Goal: Task Accomplishment & Management: Manage account settings

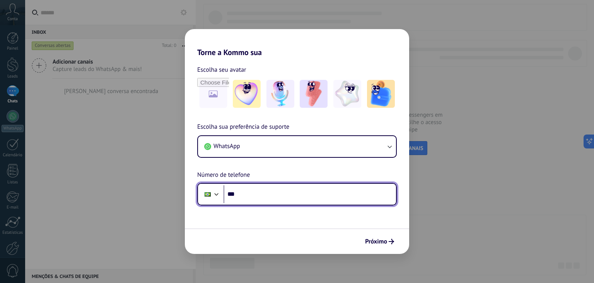
click at [283, 197] on input "***" at bounding box center [310, 194] width 173 height 18
type input "**********"
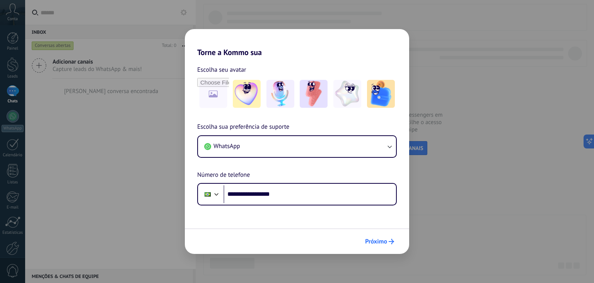
click at [386, 240] on span "Próximo" at bounding box center [376, 240] width 22 height 5
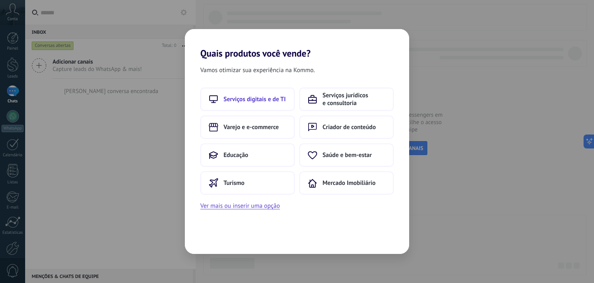
click at [265, 102] on span "Serviços digitais e de TI" at bounding box center [255, 99] width 62 height 8
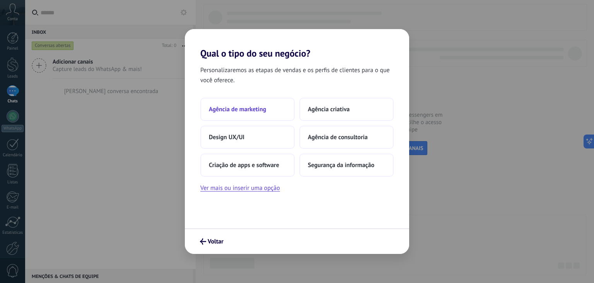
click at [262, 109] on span "Agência de marketing" at bounding box center [237, 109] width 57 height 8
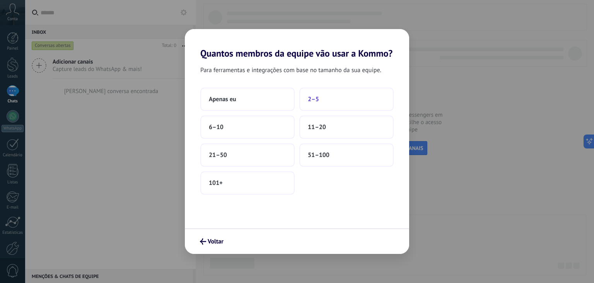
click at [320, 98] on button "2–5" at bounding box center [347, 98] width 94 height 23
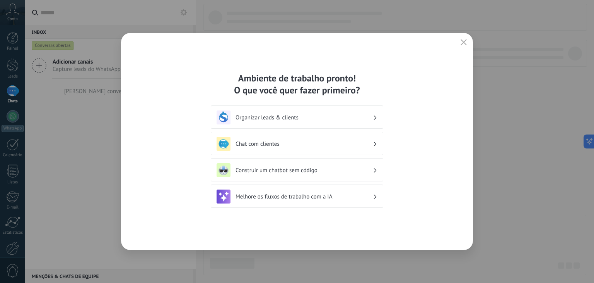
click at [268, 141] on h3 "Chat com clientes" at bounding box center [304, 143] width 137 height 7
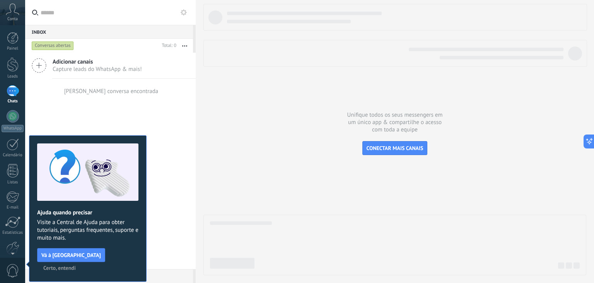
click at [16, 91] on div at bounding box center [13, 90] width 12 height 11
click at [9, 118] on div at bounding box center [13, 116] width 12 height 12
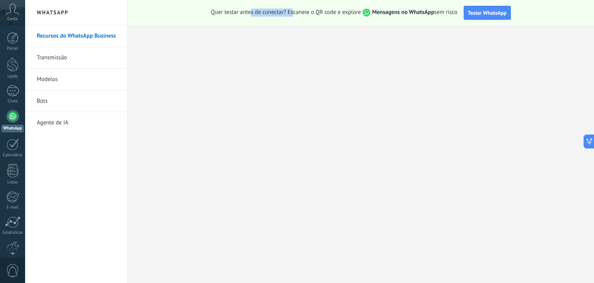
drag, startPoint x: 279, startPoint y: 12, endPoint x: 310, endPoint y: 13, distance: 31.0
click at [293, 14] on span "Quer testar antes de conectar? Escaneie o QR code e explore Mensagens no WhatsA…" at bounding box center [334, 13] width 247 height 8
click at [310, 12] on span "Quer testar antes de conectar? Escaneie o QR code e explore Mensagens no WhatsA…" at bounding box center [334, 13] width 247 height 8
click at [336, 14] on span "Quer testar antes de conectar? Escaneie o QR code e explore Mensagens no WhatsA…" at bounding box center [334, 13] width 247 height 8
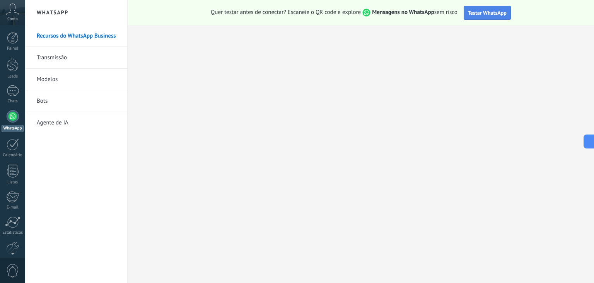
click at [490, 14] on span "Testar WhatsApp" at bounding box center [487, 12] width 39 height 7
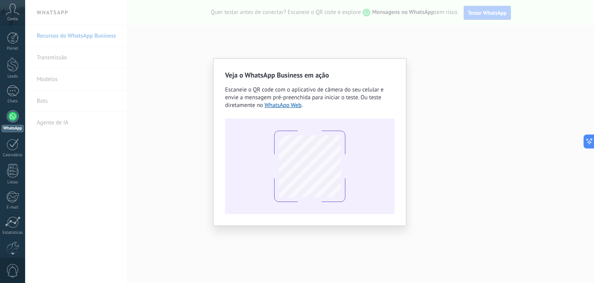
click at [281, 37] on div "Veja o WhatsApp Business em ação Escaneie o QR code com o aplicativo de câmera …" at bounding box center [309, 141] width 569 height 283
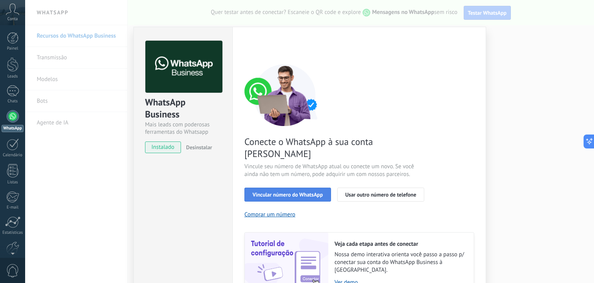
click at [296, 192] on span "Vincular número do WhatsApp" at bounding box center [288, 194] width 70 height 5
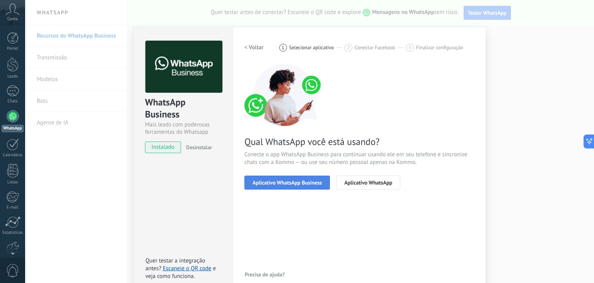
click at [294, 180] on span "Aplicativo WhatsApp Business" at bounding box center [287, 182] width 69 height 5
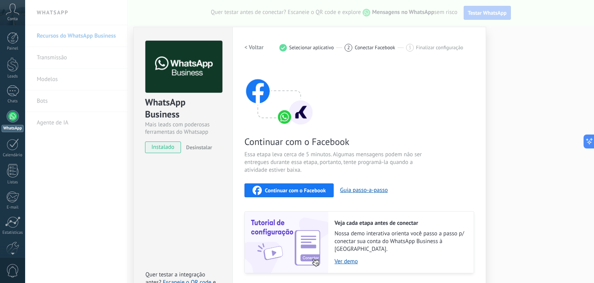
click at [206, 146] on span "Desinstalar" at bounding box center [199, 147] width 26 height 7
click at [67, 167] on div "WhatsApp Business Mais leads com poderosas ferramentas do Whatsapp instalado De…" at bounding box center [309, 141] width 569 height 283
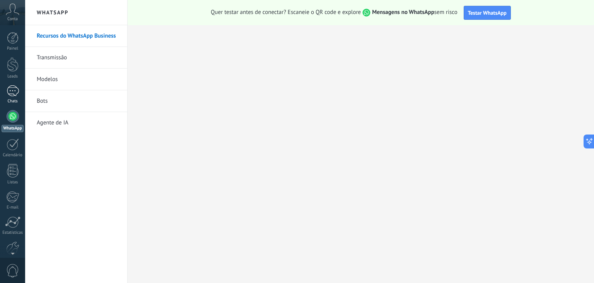
click at [9, 90] on div at bounding box center [13, 90] width 12 height 11
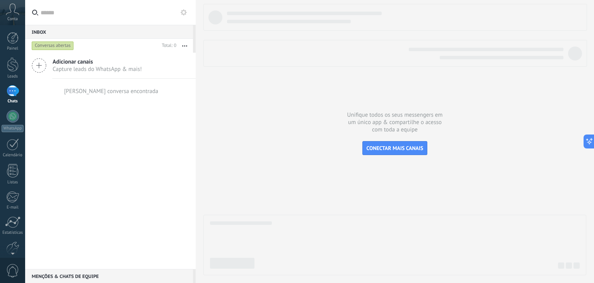
drag, startPoint x: 428, startPoint y: 112, endPoint x: 435, endPoint y: 113, distance: 7.0
click at [433, 112] on div at bounding box center [395, 139] width 383 height 271
drag, startPoint x: 454, startPoint y: 125, endPoint x: 466, endPoint y: 132, distance: 13.5
click at [466, 132] on div at bounding box center [395, 139] width 383 height 271
click at [403, 148] on span "CONECTAR MAIS CANAIS" at bounding box center [395, 147] width 57 height 7
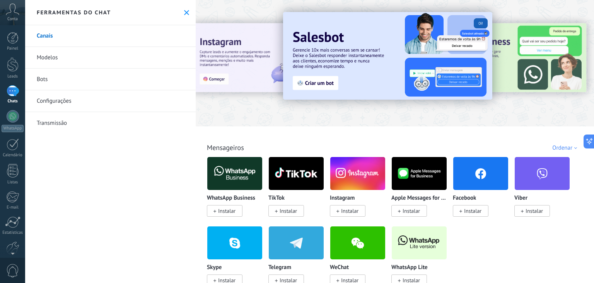
click at [232, 215] on span "Instalar" at bounding box center [225, 211] width 36 height 12
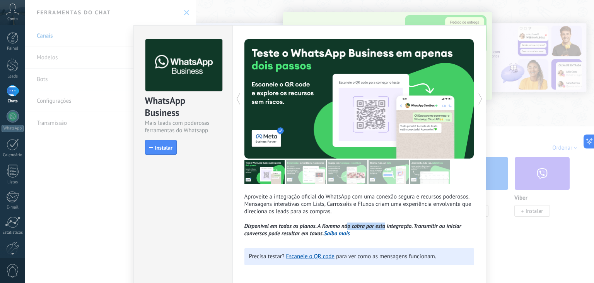
drag, startPoint x: 345, startPoint y: 223, endPoint x: 389, endPoint y: 226, distance: 44.2
click at [384, 226] on icon "Disponível em todos os planos. A Kommo não cobra por esta integração. Transmiti…" at bounding box center [353, 229] width 217 height 15
click at [389, 226] on icon "Disponível em todos os planos. A Kommo não cobra por esta integração. Transmiti…" at bounding box center [353, 229] width 217 height 15
drag, startPoint x: 278, startPoint y: 224, endPoint x: 297, endPoint y: 223, distance: 19.8
click at [297, 223] on icon "Disponível em todos os planos. A Kommo não cobra por esta integração. Transmiti…" at bounding box center [353, 229] width 217 height 15
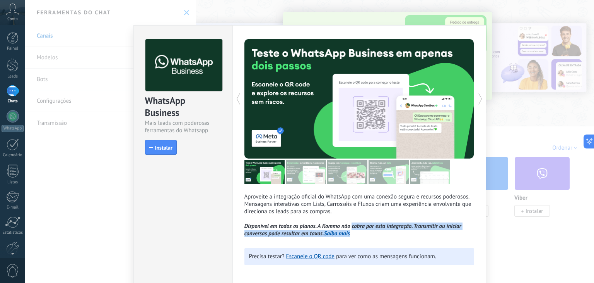
drag, startPoint x: 353, startPoint y: 228, endPoint x: 404, endPoint y: 231, distance: 51.5
click at [399, 231] on p "Aproveite a integração oficial do WhatsApp com uma conexão segura e recursos po…" at bounding box center [360, 215] width 230 height 44
click at [413, 230] on icon "Disponível em todos os planos. A Kommo não cobra por esta integração. Transmiti…" at bounding box center [353, 229] width 217 height 15
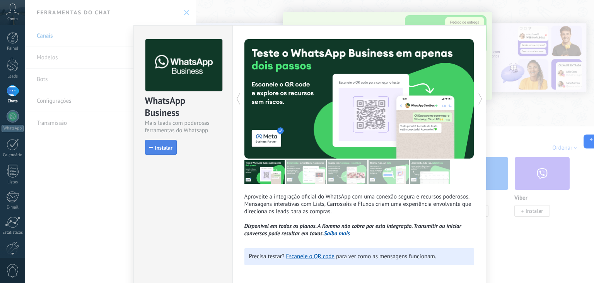
click at [163, 148] on span "Instalar" at bounding box center [163, 147] width 17 height 5
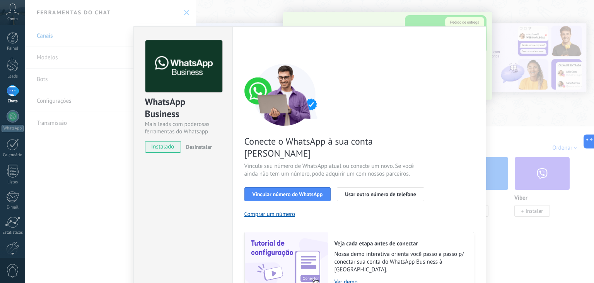
click at [66, 203] on div "WhatsApp Business Mais leads com poderosas ferramentas do Whatsapp instalado De…" at bounding box center [309, 141] width 569 height 283
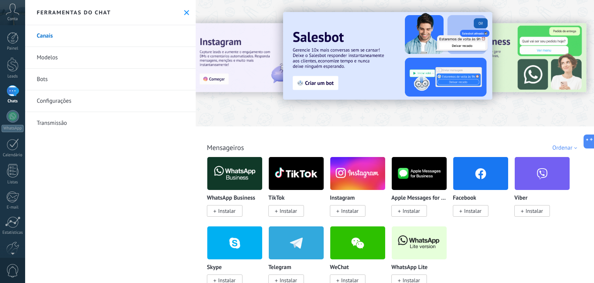
click at [297, 212] on span "Instalar" at bounding box center [288, 210] width 17 height 7
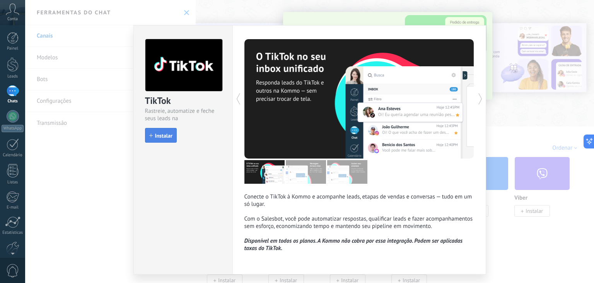
click at [158, 133] on span "Instalar" at bounding box center [163, 135] width 17 height 5
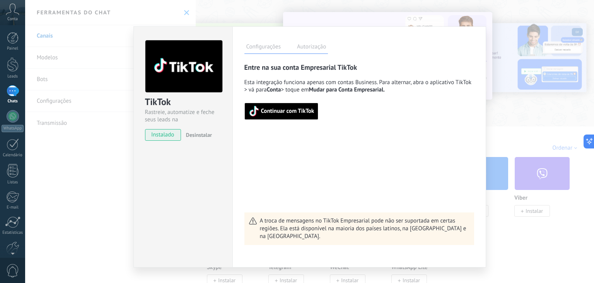
click at [112, 166] on div "TikTok Rastreie, automatize e feche seus leads na Kommo instalado Desinstalar C…" at bounding box center [309, 141] width 569 height 283
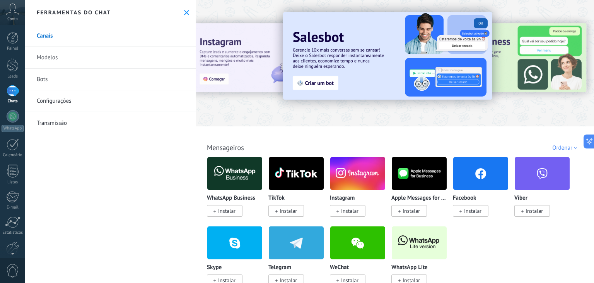
click at [88, 39] on link "Canais" at bounding box center [110, 36] width 171 height 22
click at [55, 55] on link "Modelos" at bounding box center [110, 58] width 171 height 22
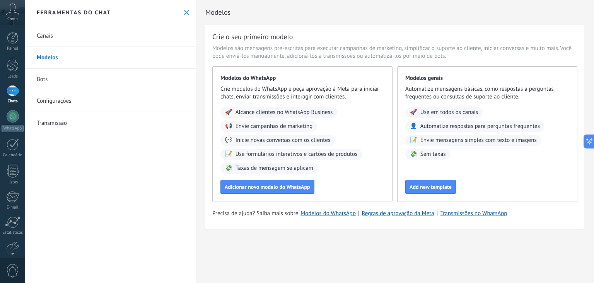
click at [54, 77] on link "Bots" at bounding box center [110, 80] width 171 height 22
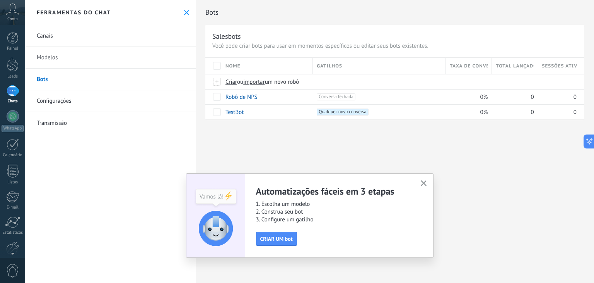
click at [89, 105] on link "Configurações" at bounding box center [110, 101] width 171 height 22
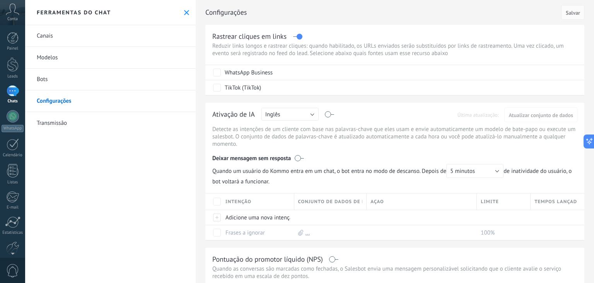
click at [82, 123] on link "Transmissão" at bounding box center [110, 123] width 171 height 22
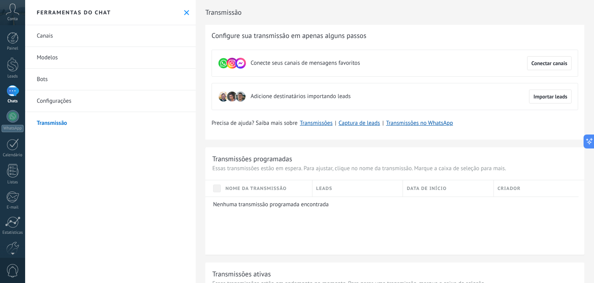
click at [96, 34] on link "Canais" at bounding box center [110, 36] width 171 height 22
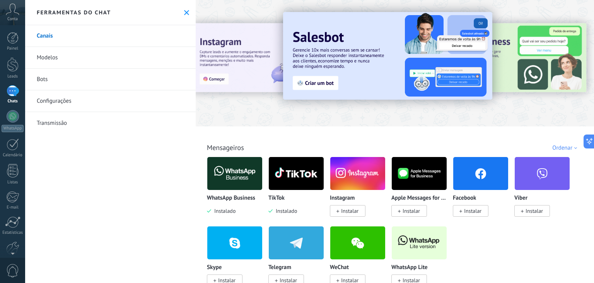
click at [348, 216] on span "Instalar" at bounding box center [348, 211] width 36 height 12
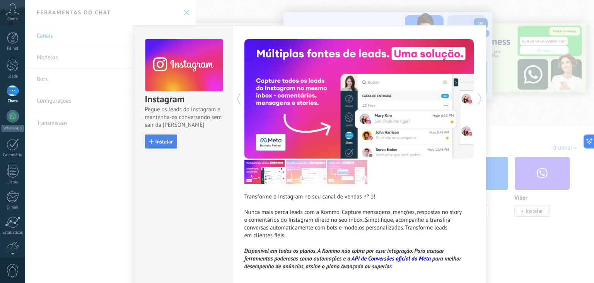
click at [166, 140] on span "Instalar" at bounding box center [164, 141] width 17 height 5
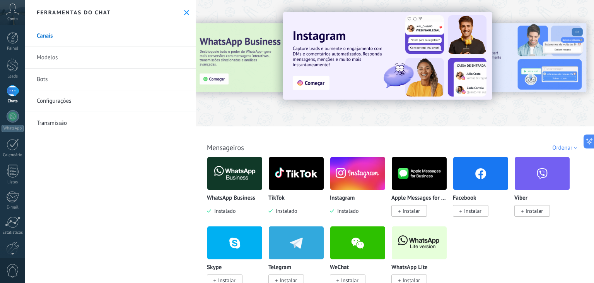
click at [236, 178] on img at bounding box center [234, 173] width 55 height 38
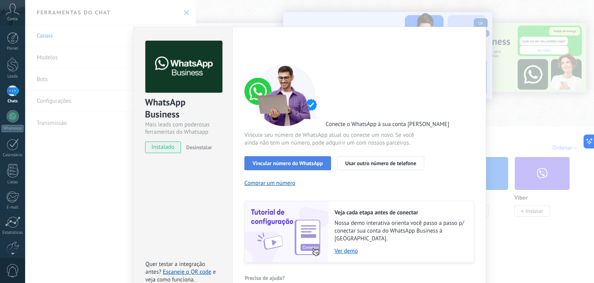
click at [294, 163] on span "Vincular número do WhatsApp" at bounding box center [288, 162] width 70 height 5
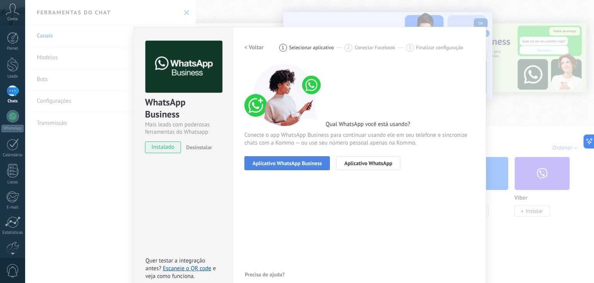
click at [296, 163] on span "Aplicativo WhatsApp Business" at bounding box center [287, 162] width 69 height 5
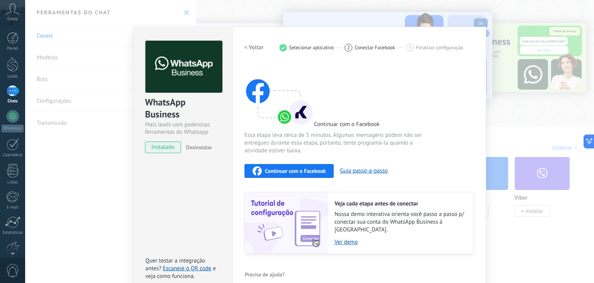
click at [299, 46] on span "Selecionar aplicativo" at bounding box center [312, 48] width 45 height 6
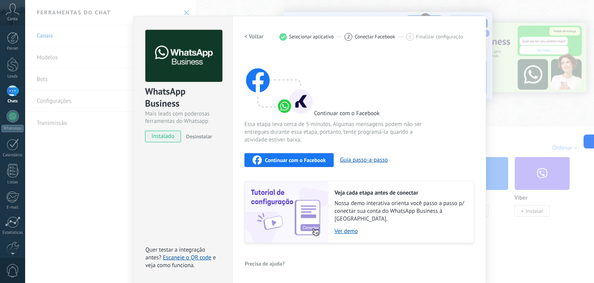
click at [255, 34] on h2 "< Voltar" at bounding box center [254, 36] width 19 height 7
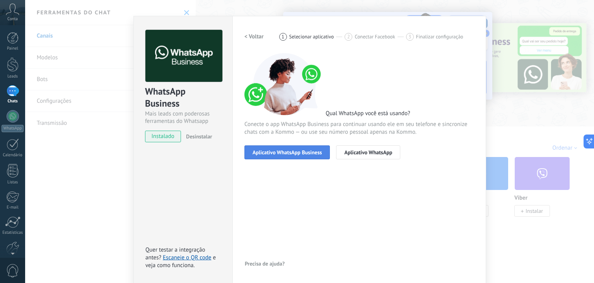
click at [288, 151] on span "Aplicativo WhatsApp Business" at bounding box center [287, 151] width 69 height 5
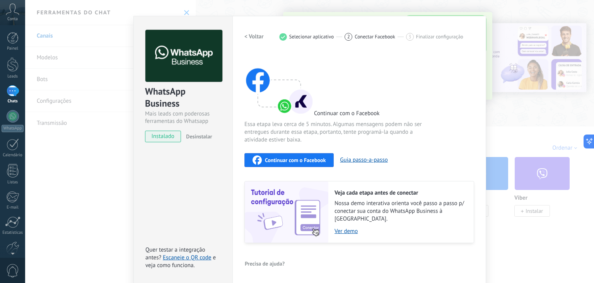
click at [303, 37] on span "Selecionar aplicativo" at bounding box center [312, 37] width 45 height 6
click at [249, 33] on h2 "< Voltar" at bounding box center [254, 36] width 19 height 7
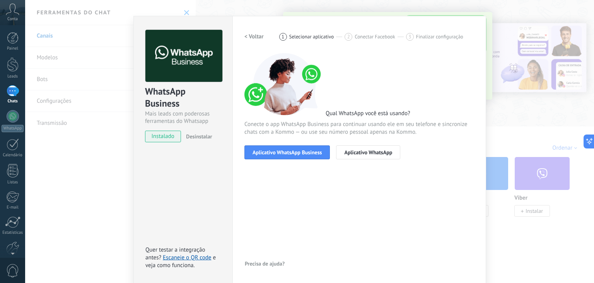
click at [314, 36] on span "Selecionar aplicativo" at bounding box center [312, 37] width 45 height 6
click at [293, 149] on span "Aplicativo WhatsApp Business" at bounding box center [287, 151] width 69 height 5
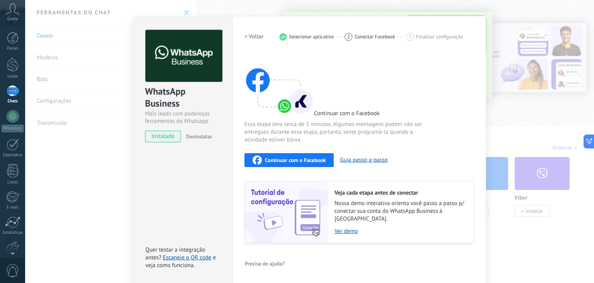
click at [298, 160] on span "Continuar com o Facebook" at bounding box center [295, 159] width 61 height 5
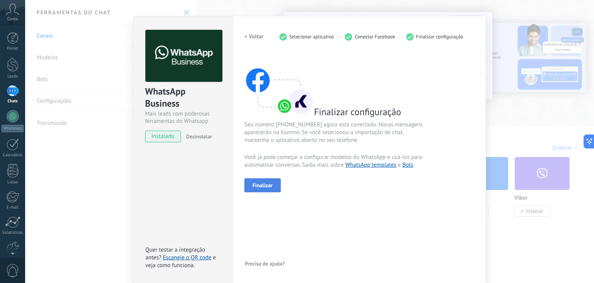
click at [266, 184] on span "Finalizar" at bounding box center [263, 184] width 20 height 5
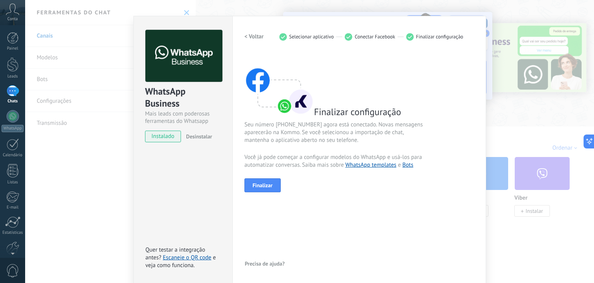
scroll to position [0, 0]
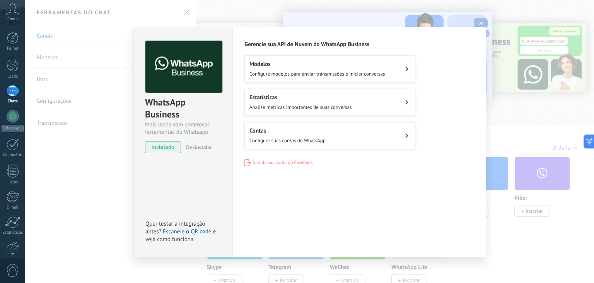
click at [296, 140] on span "Configure suas contas do WhatsApp" at bounding box center [288, 140] width 76 height 7
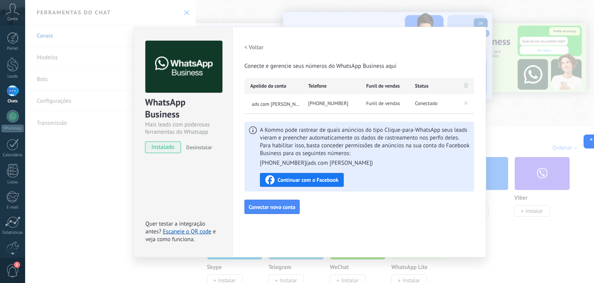
click at [88, 143] on div "WhatsApp Business Mais leads com poderosas ferramentas do Whatsapp instalado De…" at bounding box center [309, 141] width 569 height 283
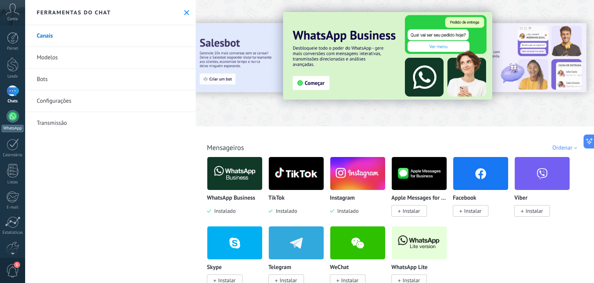
click at [12, 121] on div at bounding box center [13, 116] width 12 height 12
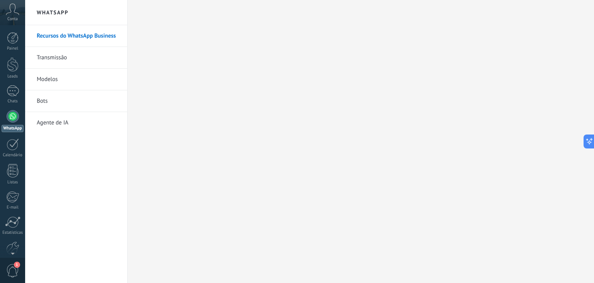
click at [76, 58] on link "Transmissão" at bounding box center [78, 58] width 83 height 22
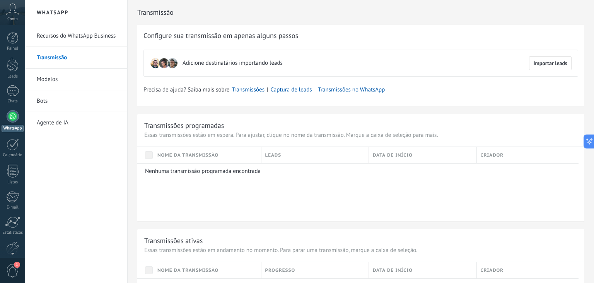
click at [75, 35] on link "Recursos do WhatsApp Business" at bounding box center [78, 36] width 83 height 22
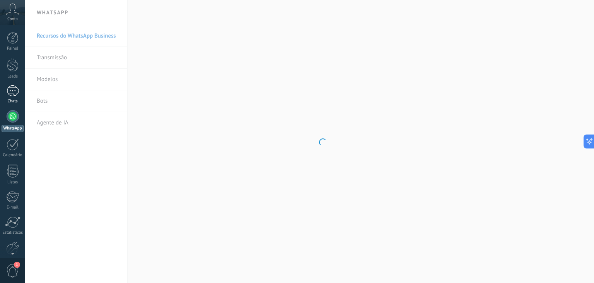
click at [14, 98] on link "Chats" at bounding box center [12, 94] width 25 height 19
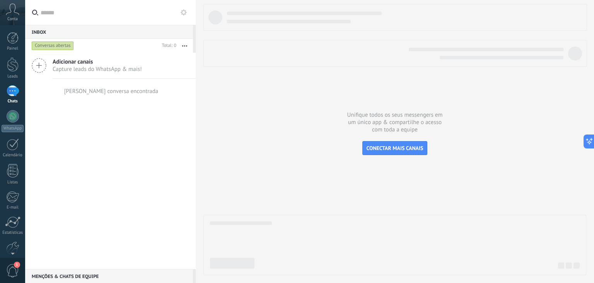
click at [61, 46] on div "Conversas abertas" at bounding box center [53, 45] width 42 height 9
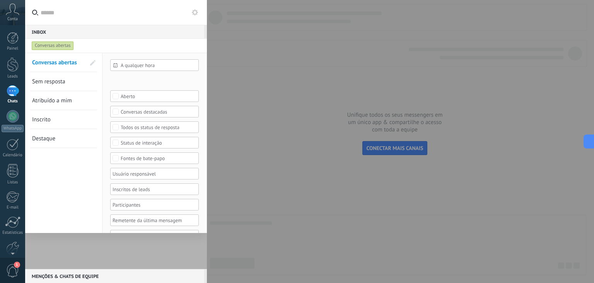
click at [122, 46] on div "Conversas abertas" at bounding box center [109, 46] width 158 height 14
click at [120, 22] on input "text" at bounding box center [121, 12] width 160 height 25
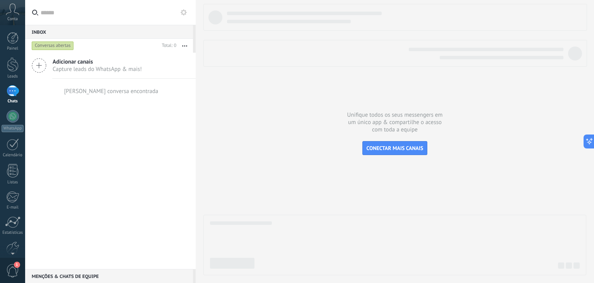
click at [95, 184] on div "Adicionar canais Capture leads do WhatsApp & mais! Nenhuma conversa encontrada" at bounding box center [110, 161] width 171 height 216
click at [63, 276] on div "Menções & Chats de equipe 0" at bounding box center [109, 276] width 168 height 14
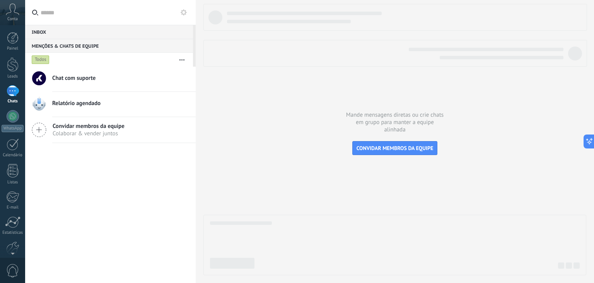
click at [65, 47] on div "Menções & Chats de equipe 0" at bounding box center [109, 46] width 168 height 14
click at [59, 29] on div "Inbox 0" at bounding box center [109, 32] width 168 height 14
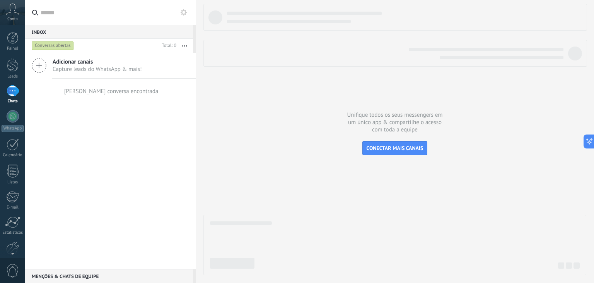
drag, startPoint x: 105, startPoint y: 93, endPoint x: 165, endPoint y: 103, distance: 61.6
click at [157, 97] on div "[PERSON_NAME] conversa encontrada" at bounding box center [110, 91] width 171 height 25
drag, startPoint x: 165, startPoint y: 103, endPoint x: 64, endPoint y: 72, distance: 106.0
click at [163, 103] on div "[PERSON_NAME] conversa encontrada" at bounding box center [110, 91] width 171 height 25
click at [415, 150] on span "CONECTAR MAIS CANAIS" at bounding box center [395, 147] width 57 height 7
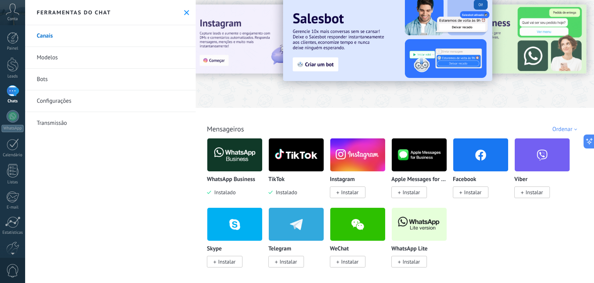
scroll to position [155, 0]
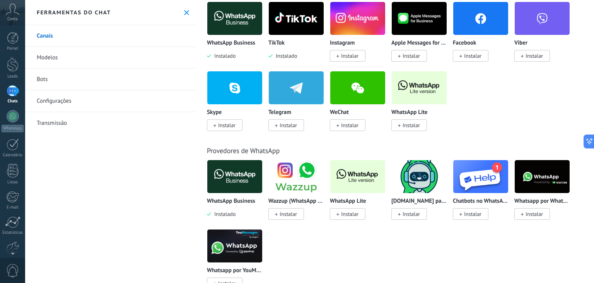
click at [219, 175] on img at bounding box center [234, 177] width 55 height 38
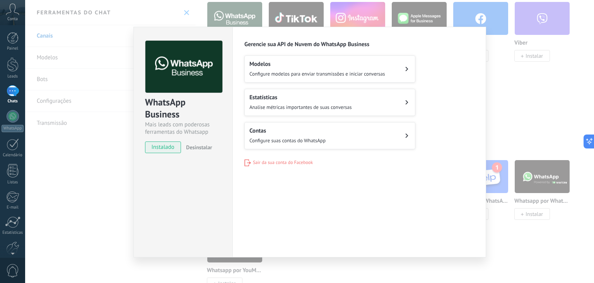
click at [347, 75] on span "Configure modelos para enviar transmissões e iniciar conversas" at bounding box center [317, 73] width 135 height 7
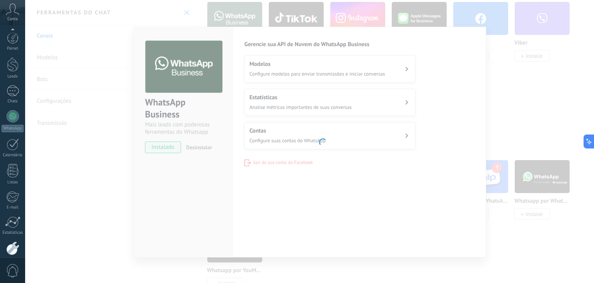
scroll to position [39, 0]
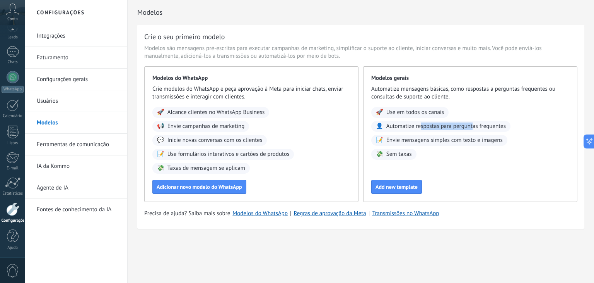
drag, startPoint x: 442, startPoint y: 128, endPoint x: 485, endPoint y: 129, distance: 42.6
click at [473, 128] on span "Automatize respostas para perguntas frequentes" at bounding box center [447, 126] width 120 height 8
click at [485, 129] on span "Automatize respostas para perguntas frequentes" at bounding box center [447, 126] width 120 height 8
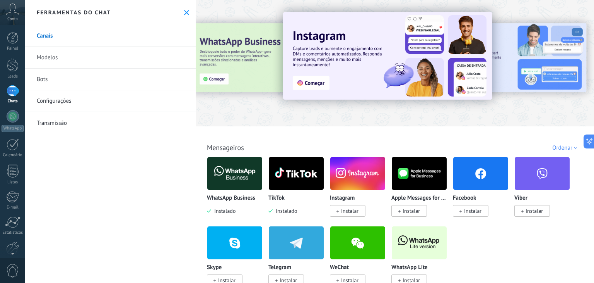
click at [233, 172] on img at bounding box center [234, 173] width 55 height 38
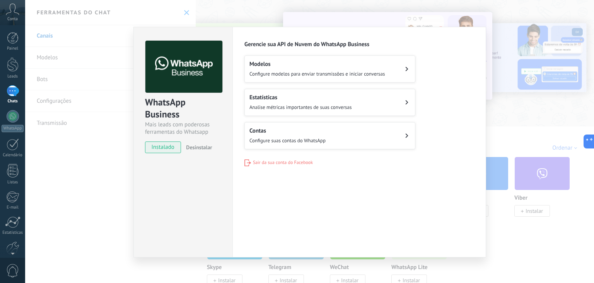
click at [354, 195] on div "Configurações Autorização Esta aba registra os usuários que permitiram acesso à…" at bounding box center [360, 142] width 254 height 230
click at [115, 219] on div "WhatsApp Business Mais leads com poderosas ferramentas do Whatsapp instalado De…" at bounding box center [309, 141] width 569 height 283
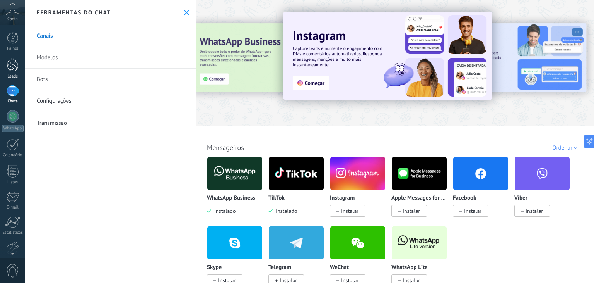
click at [11, 62] on div at bounding box center [13, 64] width 12 height 14
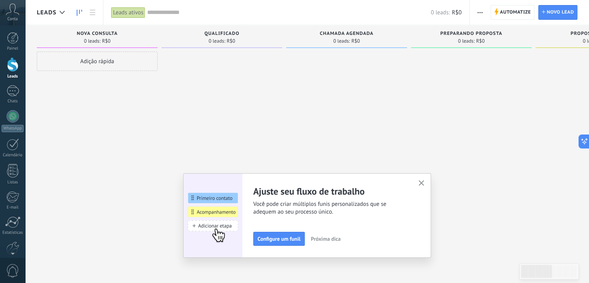
click at [424, 185] on icon "button" at bounding box center [421, 183] width 6 height 6
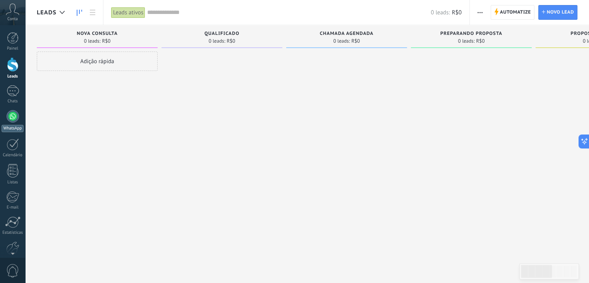
click at [13, 117] on div at bounding box center [13, 116] width 12 height 12
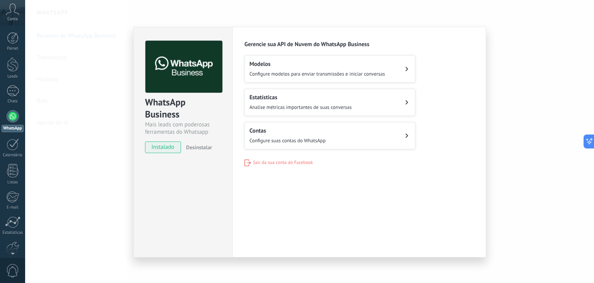
click at [309, 69] on div "Modelos Configure modelos para enviar transmissões e iniciar conversas" at bounding box center [317, 68] width 135 height 17
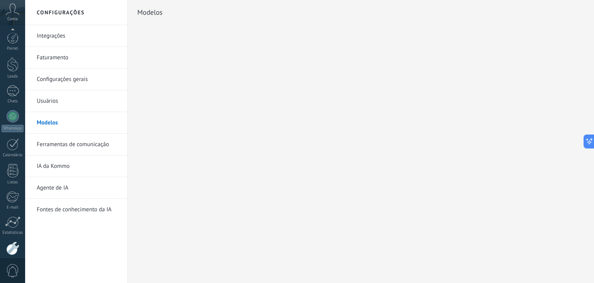
scroll to position [39, 0]
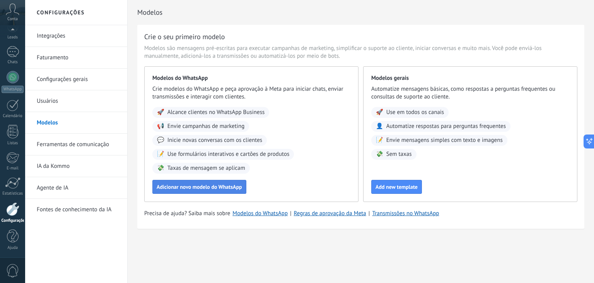
click at [212, 187] on span "Adicionar novo modelo do WhatsApp" at bounding box center [200, 186] width 86 height 5
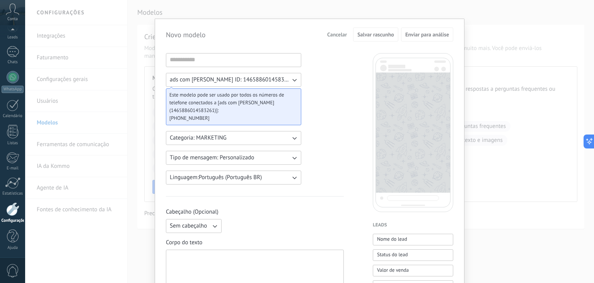
scroll to position [0, 0]
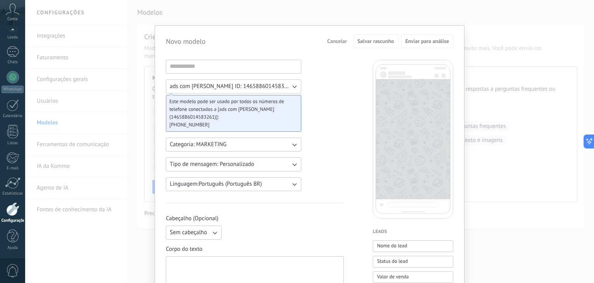
click at [215, 16] on div "Novo modelo Cancelar Salvar rascunho Enviar para análise ads com [PERSON_NAME] …" at bounding box center [309, 141] width 569 height 283
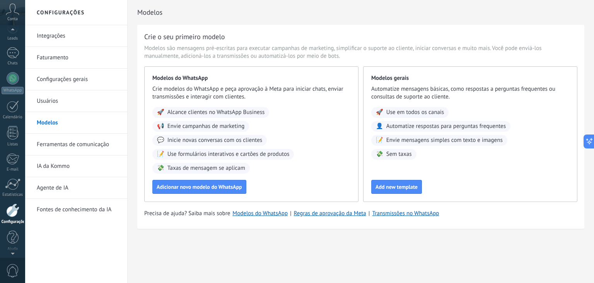
scroll to position [39, 0]
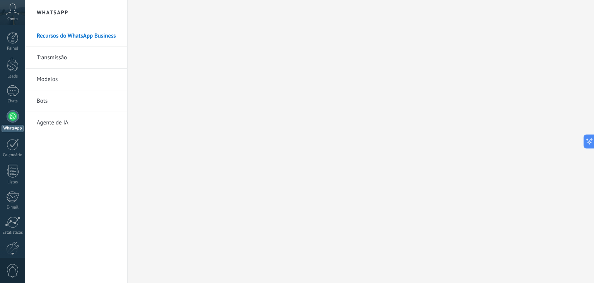
click at [11, 11] on use at bounding box center [12, 8] width 13 height 11
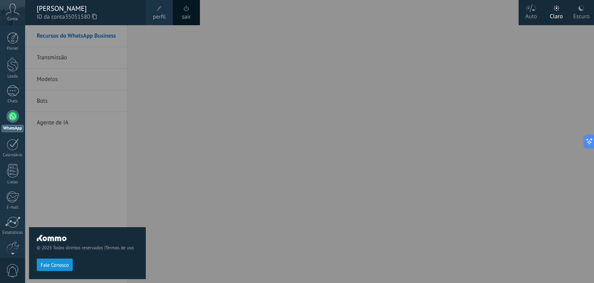
click at [11, 11] on icon at bounding box center [13, 9] width 14 height 12
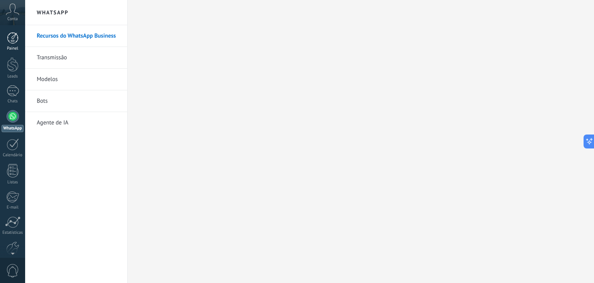
click at [7, 37] on div at bounding box center [13, 38] width 12 height 12
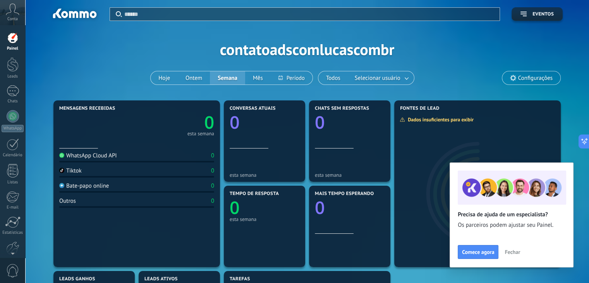
click at [71, 157] on div "WhatsApp Cloud API" at bounding box center [88, 155] width 58 height 7
click at [77, 152] on div "WhatsApp Cloud API" at bounding box center [88, 155] width 58 height 7
click at [12, 98] on link "Chats" at bounding box center [12, 94] width 25 height 19
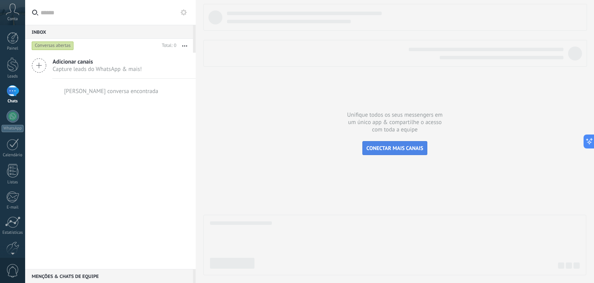
click at [395, 144] on span "CONECTAR MAIS CANAIS" at bounding box center [395, 147] width 57 height 7
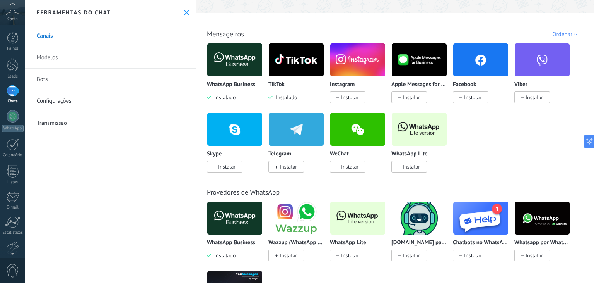
scroll to position [116, 0]
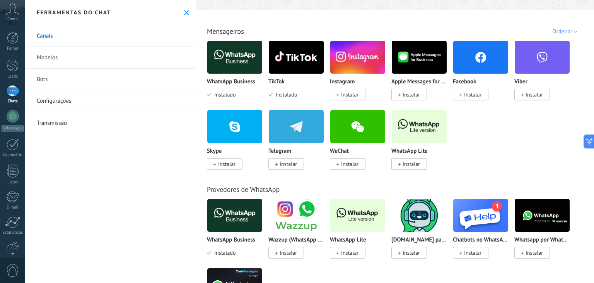
click at [292, 68] on img at bounding box center [296, 57] width 55 height 38
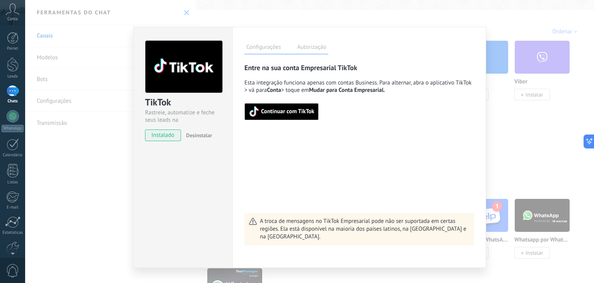
click at [105, 203] on div "TikTok Rastreie, automatize e feche seus leads na Kommo instalado Desinstalar C…" at bounding box center [309, 141] width 569 height 283
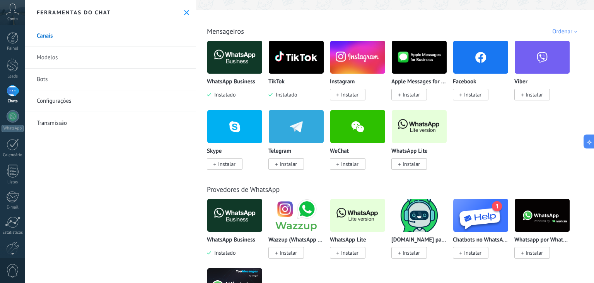
click at [232, 60] on img at bounding box center [234, 57] width 55 height 38
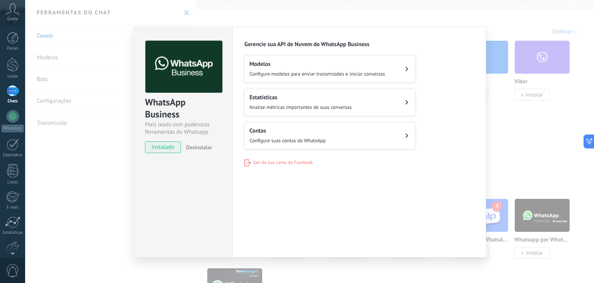
click at [348, 128] on button "Contas Configure suas contas do WhatsApp" at bounding box center [330, 135] width 171 height 27
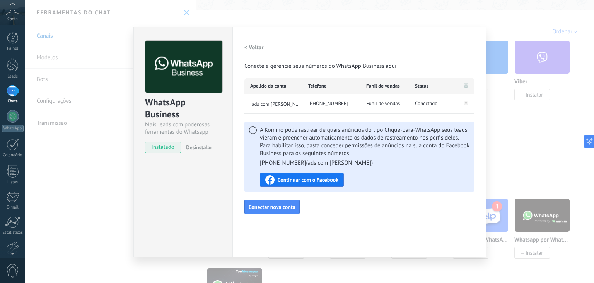
click at [345, 110] on div "[PHONE_NUMBER]" at bounding box center [332, 103] width 58 height 19
click at [378, 104] on span "Funil de vendas" at bounding box center [384, 103] width 34 height 8
click at [377, 101] on span "Funil de vendas" at bounding box center [384, 103] width 34 height 8
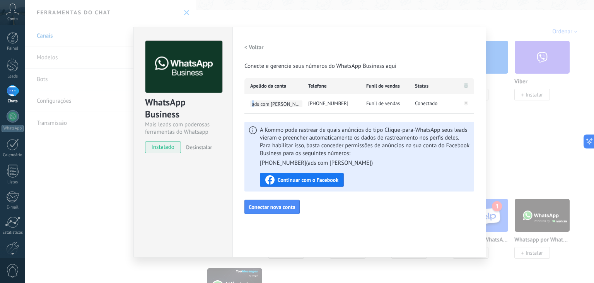
click at [254, 103] on span "ads com [PERSON_NAME]" at bounding box center [276, 103] width 52 height 7
click at [430, 65] on div "< Voltar Conecte e gerencie seus números do WhatsApp Business aqui" at bounding box center [360, 55] width 230 height 29
click at [57, 165] on div "WhatsApp Business Mais leads com poderosas ferramentas do Whatsapp instalado De…" at bounding box center [309, 141] width 569 height 283
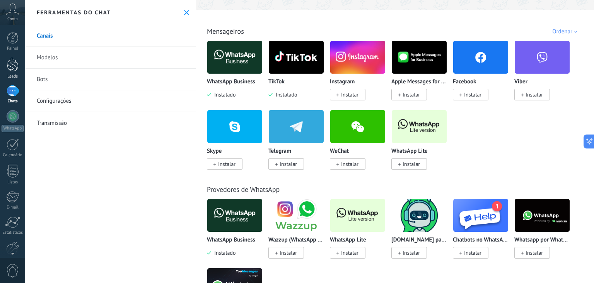
click at [19, 76] on div "Leads" at bounding box center [13, 76] width 22 height 5
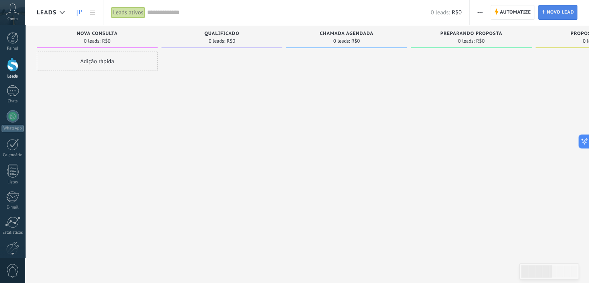
click at [547, 17] on span "Novo lead" at bounding box center [559, 12] width 27 height 14
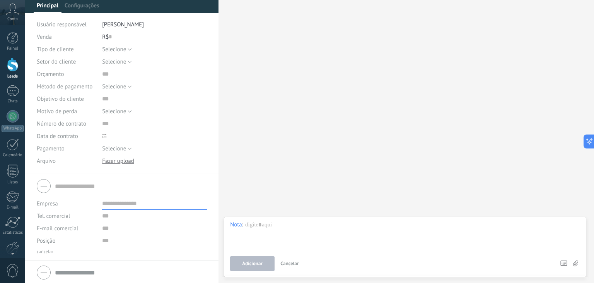
scroll to position [60, 0]
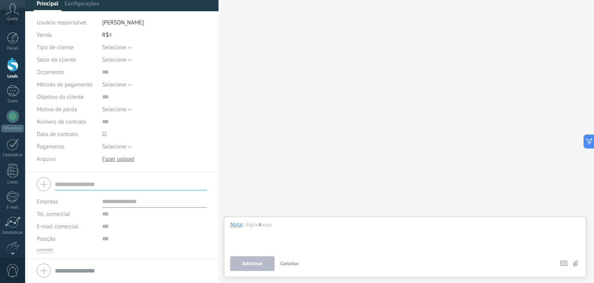
click at [100, 214] on div "Tel. comercial Comercial direto Celular Faz Casa Outros Tel. comercial Ligar Co…" at bounding box center [122, 213] width 170 height 12
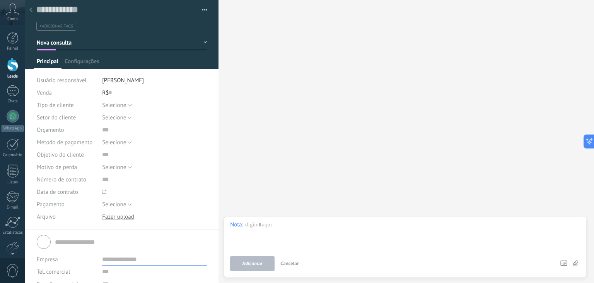
scroll to position [0, 0]
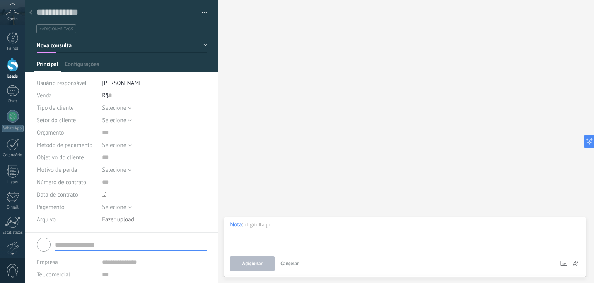
click at [119, 108] on span "Selecione" at bounding box center [114, 107] width 24 height 7
click at [119, 108] on span "Selecione" at bounding box center [147, 107] width 107 height 7
click at [119, 111] on button "Selecione" at bounding box center [117, 107] width 30 height 12
click at [119, 111] on li "Selecione" at bounding box center [149, 107] width 110 height 13
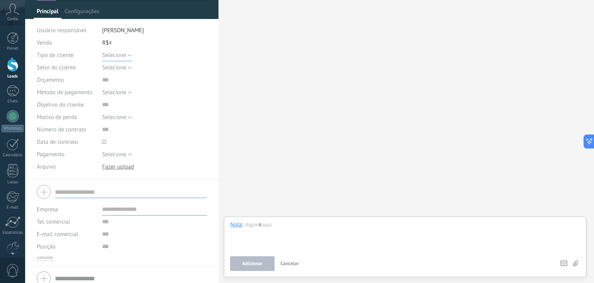
scroll to position [60, 0]
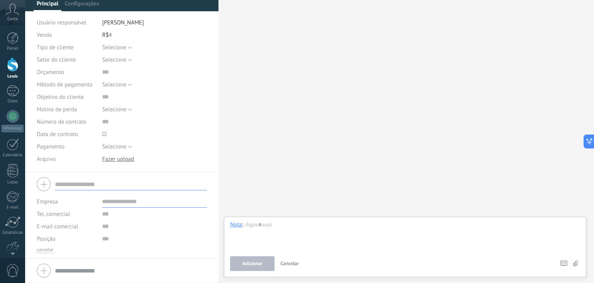
click at [92, 185] on input "text" at bounding box center [131, 184] width 152 height 12
type input "***"
click at [102, 214] on input "text" at bounding box center [154, 213] width 105 height 12
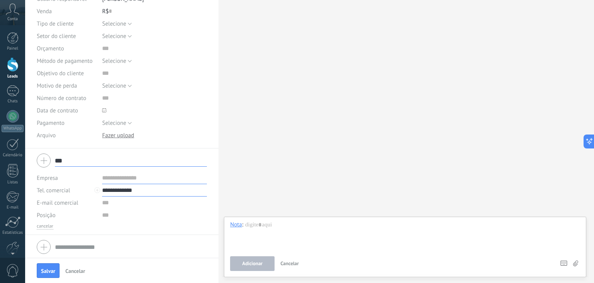
scroll to position [85, 0]
type input "**********"
click at [50, 272] on span "Salvar" at bounding box center [48, 270] width 14 height 5
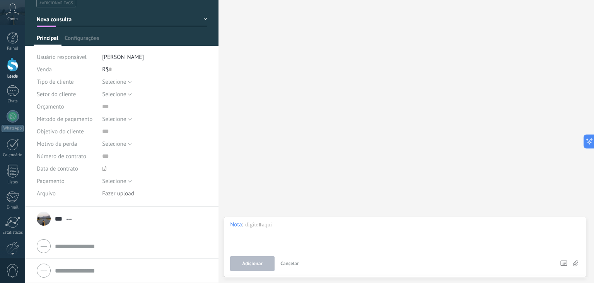
scroll to position [26, 0]
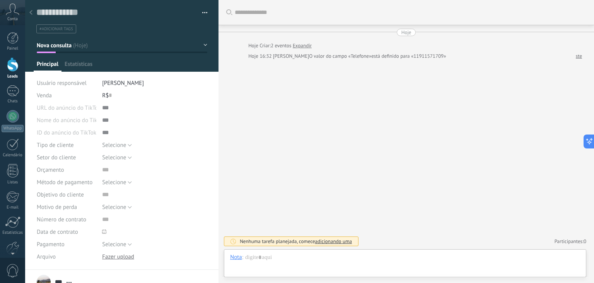
scroll to position [11, 0]
click at [369, 265] on div at bounding box center [405, 264] width 350 height 23
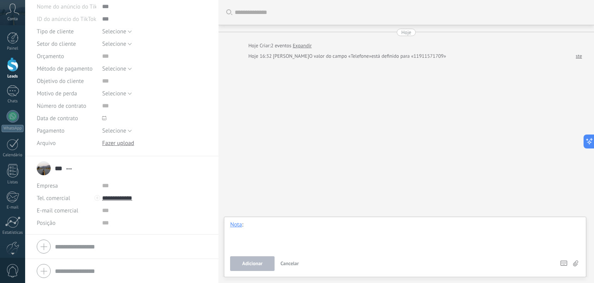
scroll to position [0, 0]
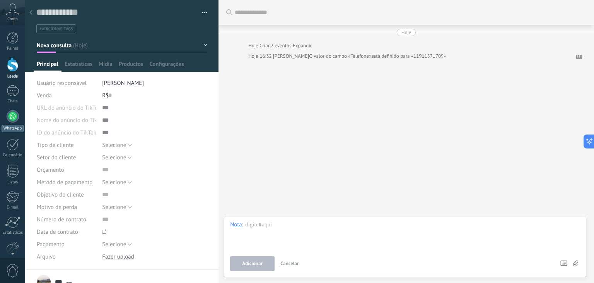
click at [17, 121] on link "WhatsApp" at bounding box center [12, 121] width 25 height 22
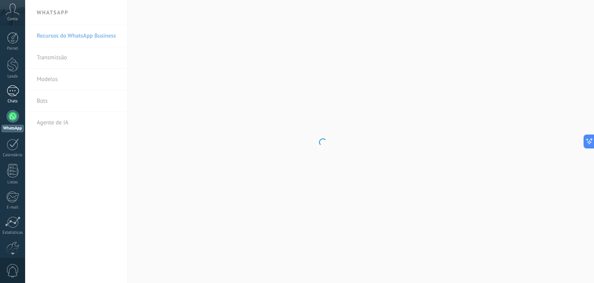
click at [9, 91] on div at bounding box center [13, 90] width 12 height 11
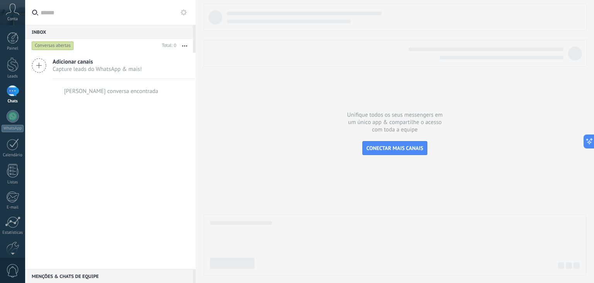
click at [89, 279] on div "Menções & Chats de equipe 0" at bounding box center [109, 276] width 168 height 14
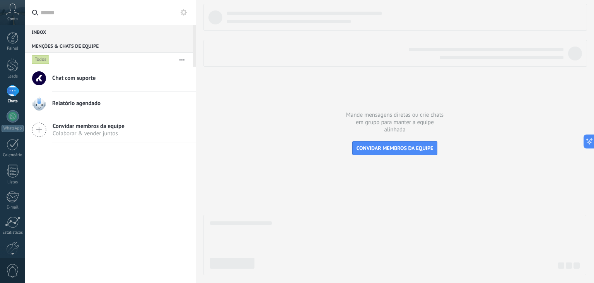
click at [50, 26] on div "Inbox 0" at bounding box center [109, 32] width 168 height 14
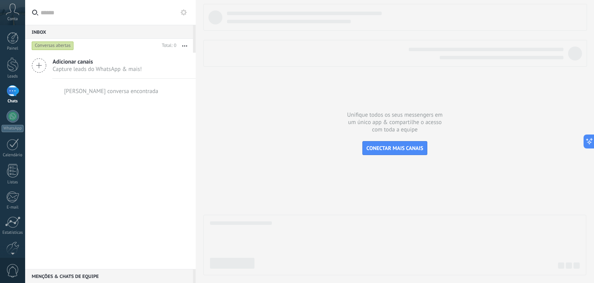
click at [51, 30] on div "Inbox 0" at bounding box center [109, 32] width 168 height 14
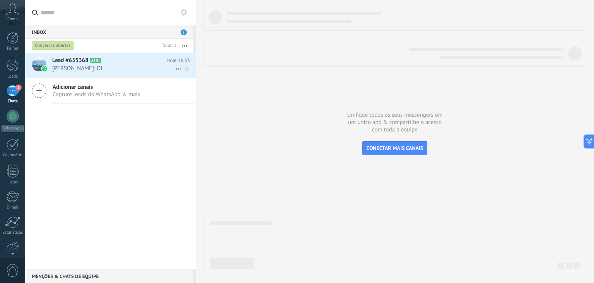
click at [113, 62] on h2 "Lead #655368 A101" at bounding box center [109, 61] width 115 height 8
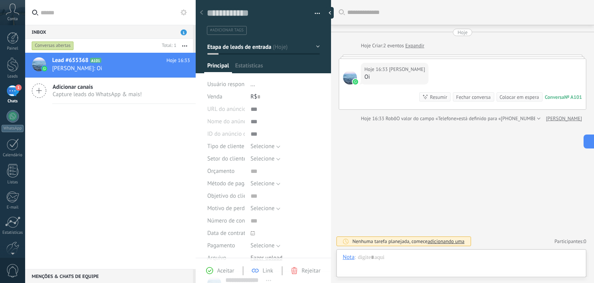
scroll to position [11, 0]
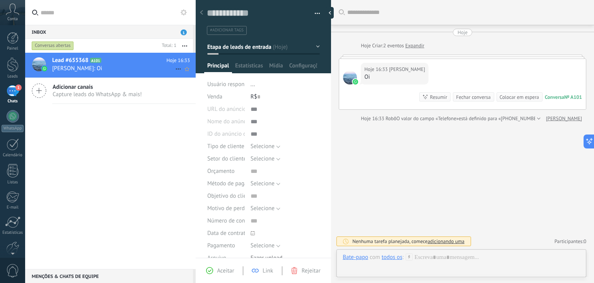
click at [43, 60] on div at bounding box center [39, 64] width 14 height 14
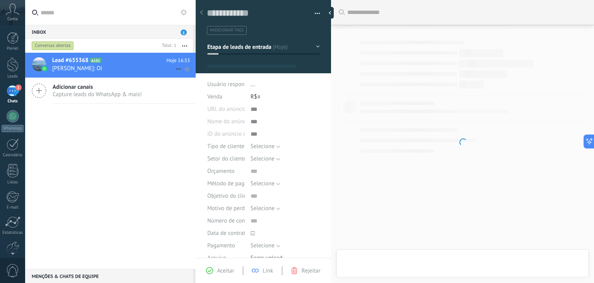
click at [101, 65] on span "[PERSON_NAME]: Oi" at bounding box center [113, 68] width 123 height 7
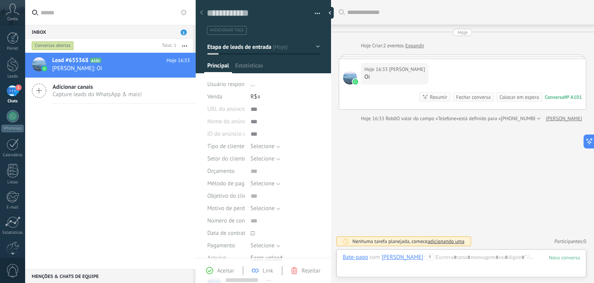
scroll to position [11, 0]
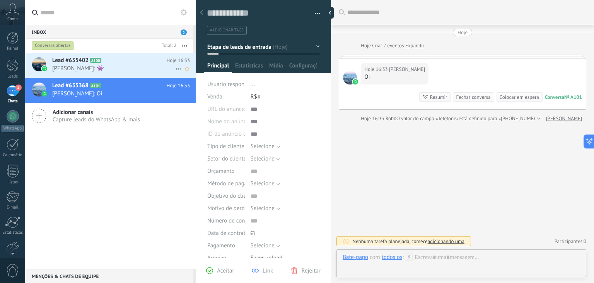
click at [123, 69] on span "[PERSON_NAME]: 👾" at bounding box center [113, 68] width 123 height 7
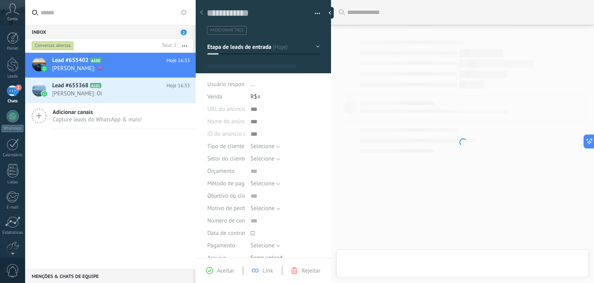
scroll to position [11, 0]
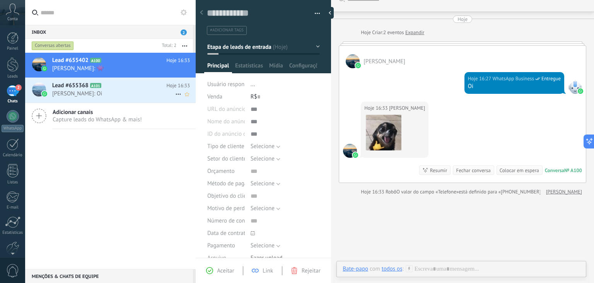
click at [115, 95] on span "[PERSON_NAME]: Oi" at bounding box center [113, 93] width 123 height 7
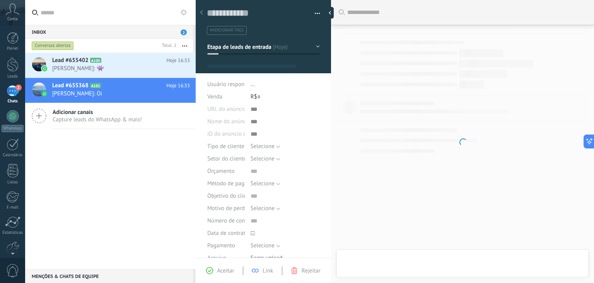
type textarea "**********"
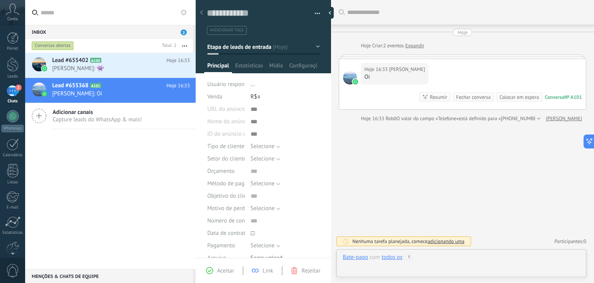
click at [441, 268] on div at bounding box center [462, 264] width 238 height 23
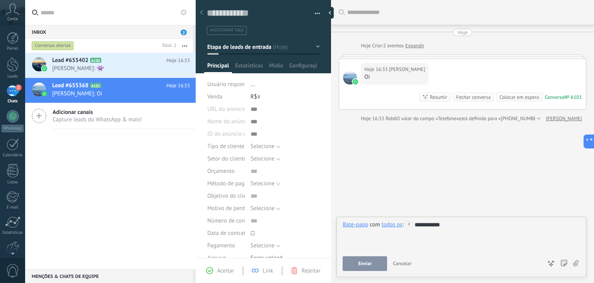
click at [352, 265] on button "Enviar" at bounding box center [365, 263] width 45 height 15
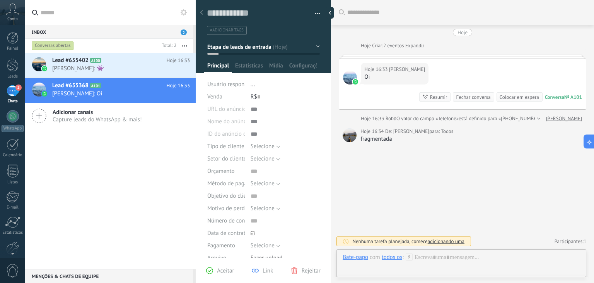
click at [406, 134] on span "[PERSON_NAME]" at bounding box center [412, 131] width 36 height 8
drag, startPoint x: 405, startPoint y: 132, endPoint x: 432, endPoint y: 137, distance: 27.1
click at [415, 134] on div "Hoje 16:34 De: [PERSON_NAME] para: Todos" at bounding box center [407, 131] width 93 height 8
click at [420, 136] on div "fragmentada" at bounding box center [472, 139] width 222 height 8
drag, startPoint x: 432, startPoint y: 137, endPoint x: 436, endPoint y: 144, distance: 8.5
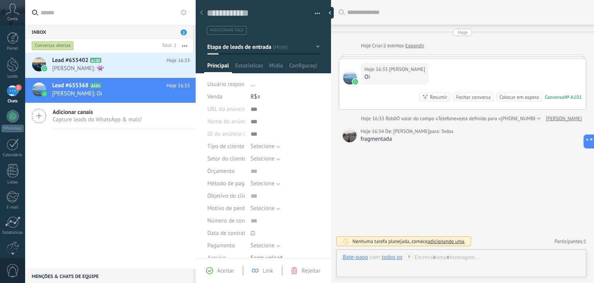
click at [432, 137] on div "fragmentada" at bounding box center [472, 139] width 222 height 8
click at [439, 151] on div "Buscar Carregar mais Hoje Hoje Criar: 2 eventos Expandir Hoje 16:33 [PERSON_NAM…" at bounding box center [462, 141] width 263 height 283
click at [380, 67] on div "Responder Encaminhar Copiar link 👍 👎 ❤️ 🤔 😂" at bounding box center [397, 98] width 65 height 73
click at [393, 83] on div "Responder" at bounding box center [391, 81] width 53 height 14
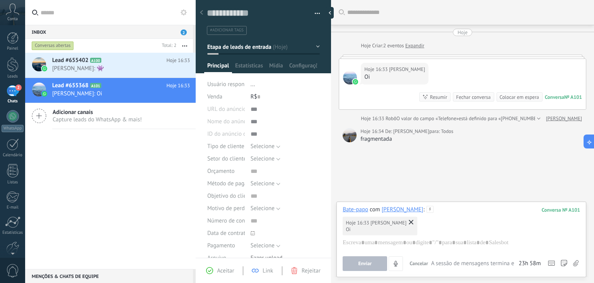
click at [409, 221] on icon at bounding box center [411, 221] width 5 height 5
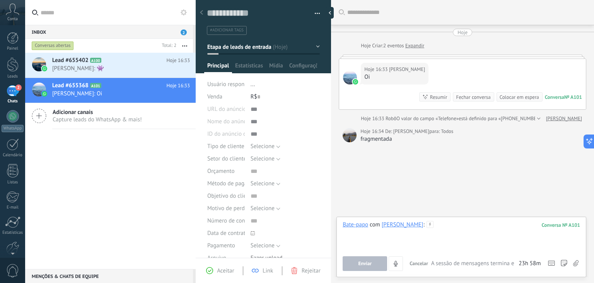
drag, startPoint x: 415, startPoint y: 225, endPoint x: 262, endPoint y: 228, distance: 152.1
click at [260, 228] on div "Salvar e criar Imprimir Gerenciar tags" at bounding box center [395, 141] width 399 height 283
click at [416, 69] on span "[PERSON_NAME]" at bounding box center [407, 69] width 36 height 8
click at [447, 210] on div "Responda mais rápido treinando a IA assistente com sua fonte de dados" at bounding box center [424, 208] width 147 height 7
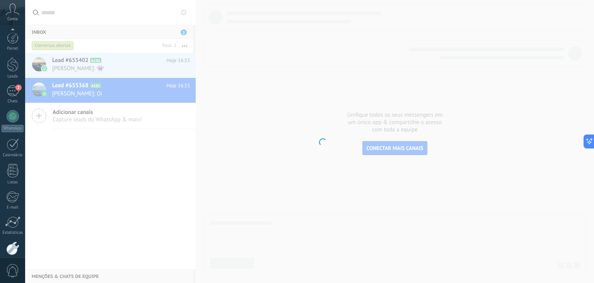
scroll to position [39, 0]
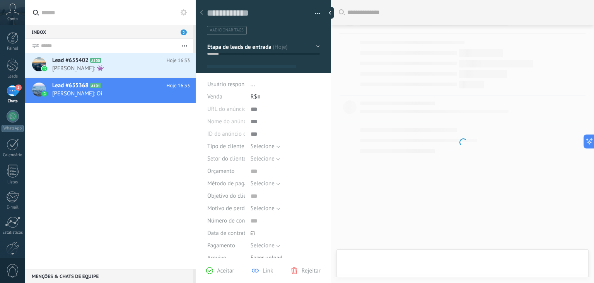
type textarea "**********"
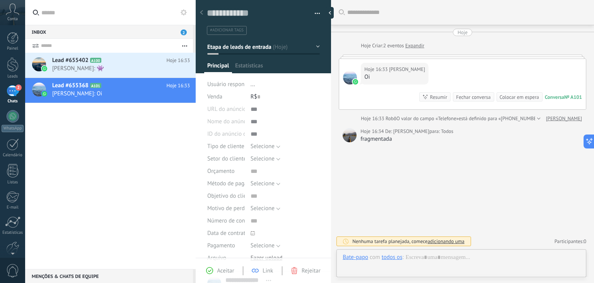
scroll to position [11, 0]
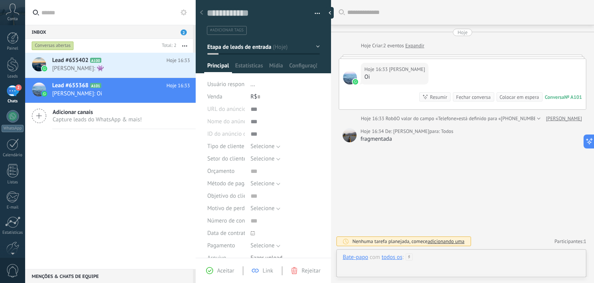
click at [429, 257] on div at bounding box center [462, 264] width 238 height 23
click at [0, 0] on div "Enviar Cancelar Rastrear cliques em links ? Reduzir links longos e rastrear cli…" at bounding box center [0, 0] width 0 height 0
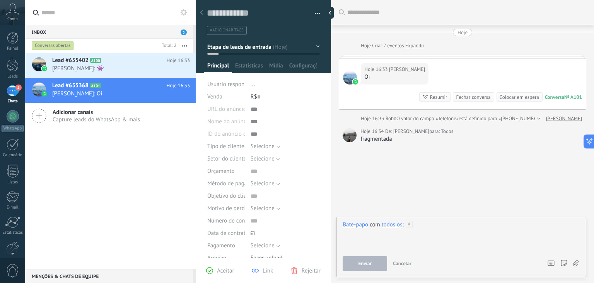
click at [431, 223] on div at bounding box center [462, 235] width 238 height 29
click at [399, 69] on span "[PERSON_NAME]" at bounding box center [407, 69] width 36 height 8
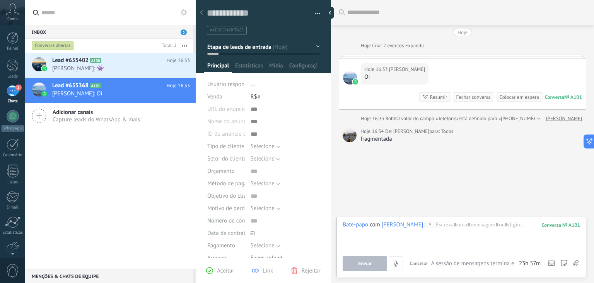
drag, startPoint x: 422, startPoint y: 210, endPoint x: 427, endPoint y: 197, distance: 13.7
click at [423, 209] on div "Buscar Carregar mais Hoje Hoje Criar: 2 eventos Expandir Hoje 16:33 [PERSON_NAM…" at bounding box center [462, 141] width 263 height 283
click at [418, 178] on div "Buscar Carregar mais Hoje Hoje Criar: 2 eventos Expandir Hoje 16:33 [PERSON_NAM…" at bounding box center [462, 141] width 263 height 283
click at [447, 225] on div at bounding box center [462, 235] width 238 height 29
click at [373, 264] on button "Enviar" at bounding box center [365, 263] width 45 height 15
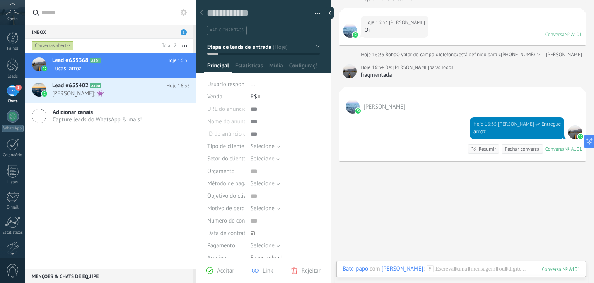
scroll to position [60, 0]
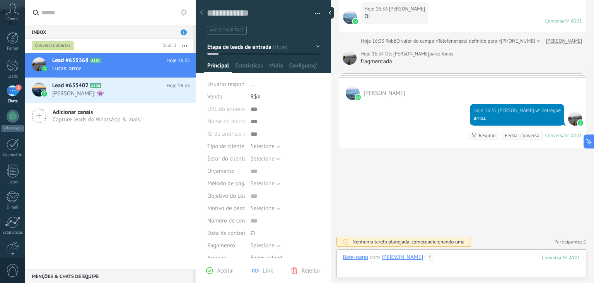
click at [471, 262] on div at bounding box center [462, 264] width 238 height 23
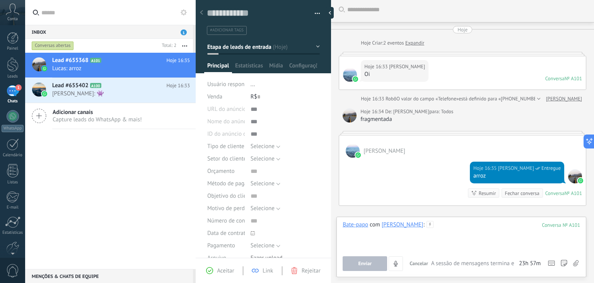
scroll to position [0, 0]
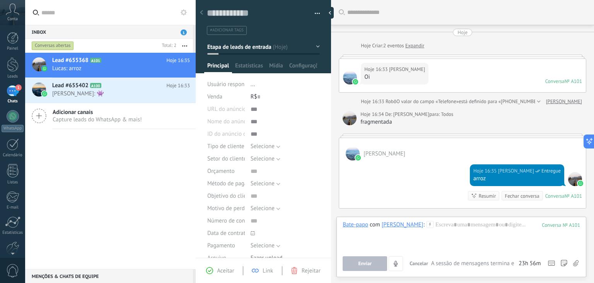
click at [420, 216] on div "Buscar Carregar mais Hoje Hoje Criar: 2 eventos Expandir Hoje 16:33 [PERSON_NAM…" at bounding box center [462, 171] width 263 height 343
click at [421, 210] on div "Buscar Carregar mais Hoje Hoje Criar: 2 eventos Expandir Hoje 16:33 [PERSON_NAM…" at bounding box center [462, 171] width 263 height 343
click at [436, 209] on div "Buscar Carregar mais Hoje Hoje Criar: 2 eventos Expandir Hoje 16:33 [PERSON_NAM…" at bounding box center [462, 171] width 263 height 343
click at [441, 116] on span "Todos" at bounding box center [447, 114] width 12 height 8
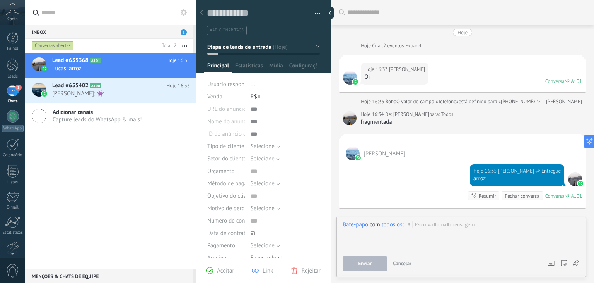
click at [391, 147] on div "[PERSON_NAME]" at bounding box center [462, 149] width 247 height 22
click at [381, 150] on span "[PERSON_NAME]" at bounding box center [385, 153] width 42 height 7
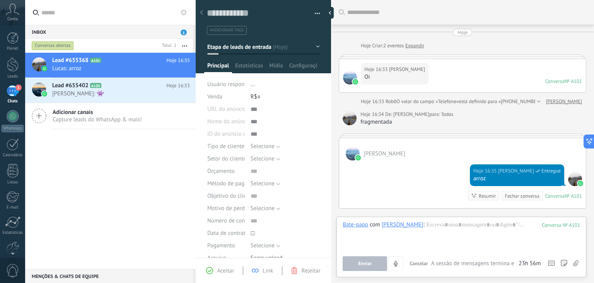
click at [381, 152] on span "[PERSON_NAME]" at bounding box center [385, 153] width 42 height 7
click at [433, 113] on div "Hoje 16:34 De: [PERSON_NAME] para: Todos" at bounding box center [472, 114] width 222 height 8
click at [441, 113] on span "Todos" at bounding box center [447, 114] width 12 height 8
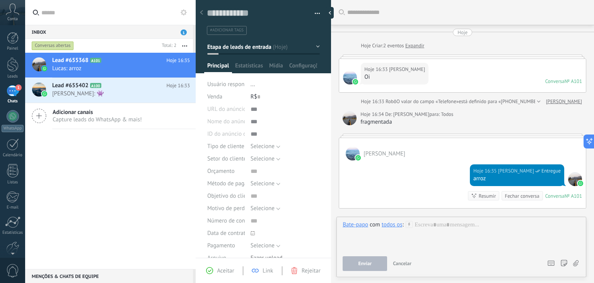
click at [430, 228] on div at bounding box center [462, 235] width 238 height 29
click at [367, 259] on button "Enviar" at bounding box center [365, 263] width 45 height 15
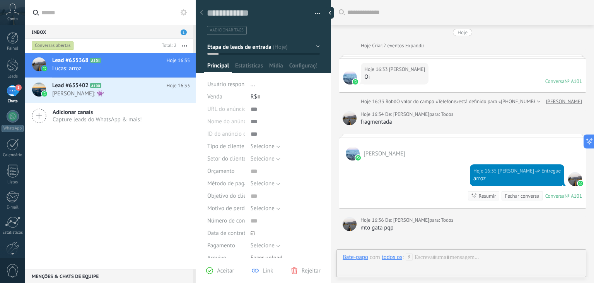
scroll to position [60, 0]
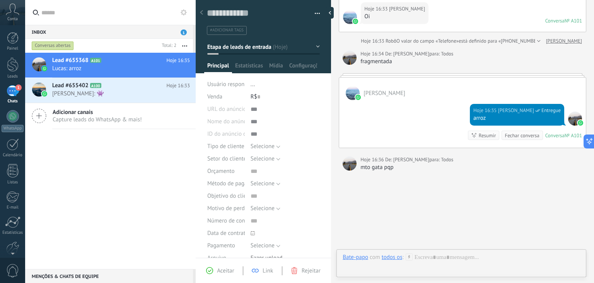
click at [384, 94] on span "[PERSON_NAME]" at bounding box center [385, 92] width 42 height 7
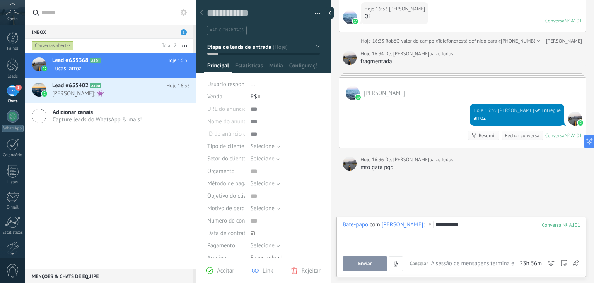
click at [370, 251] on div "**********" at bounding box center [462, 246] width 238 height 50
click at [372, 259] on button "Enviar" at bounding box center [365, 263] width 45 height 15
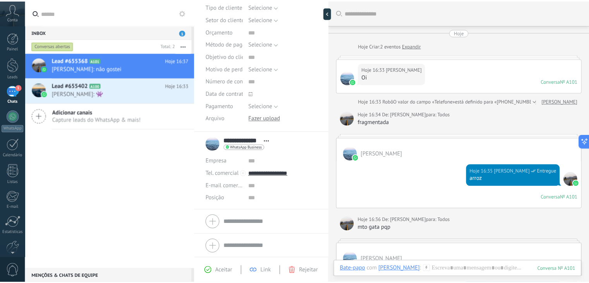
scroll to position [0, 0]
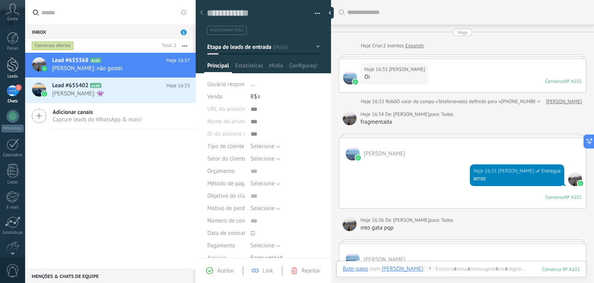
click at [14, 67] on div at bounding box center [13, 64] width 12 height 14
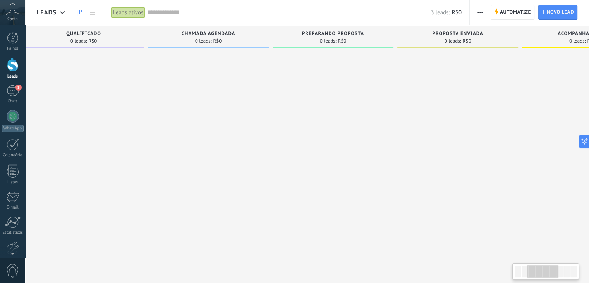
drag, startPoint x: 503, startPoint y: 39, endPoint x: 261, endPoint y: 50, distance: 241.7
click at [262, 50] on div "Chamada agendada 0 leads: R$0" at bounding box center [208, 38] width 121 height 26
drag, startPoint x: 424, startPoint y: 33, endPoint x: 307, endPoint y: 39, distance: 117.4
click at [307, 39] on div "Etapa de leads de entrada solicitações: 2 0 0 0 2 0 0 0 2 de: ads com [PERSON_N…" at bounding box center [333, 129] width 1133 height 208
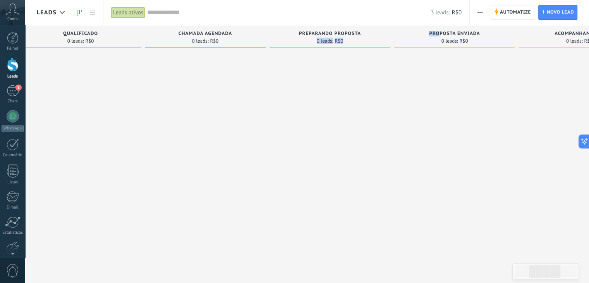
click at [392, 36] on div "Preparando proposta 0 leads: R$0" at bounding box center [331, 129] width 125 height 208
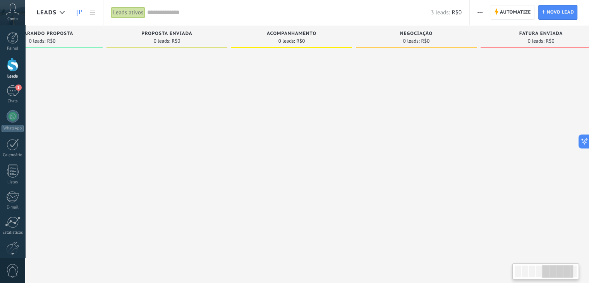
drag, startPoint x: 362, startPoint y: 34, endPoint x: 118, endPoint y: 38, distance: 244.6
click at [107, 36] on div "Proposta enviada 0 leads: R$0" at bounding box center [166, 36] width 121 height 23
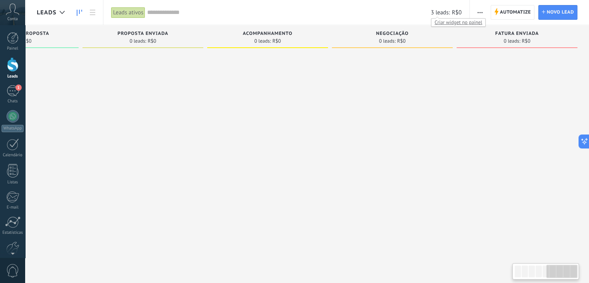
drag, startPoint x: 464, startPoint y: 37, endPoint x: 594, endPoint y: 46, distance: 130.0
click at [589, 43] on html ".abccls-1,.abccls-2{fill-rule:evenodd}.abccls-2{fill:#fff} .abfcls-1{fill:none}…" at bounding box center [294, 141] width 589 height 283
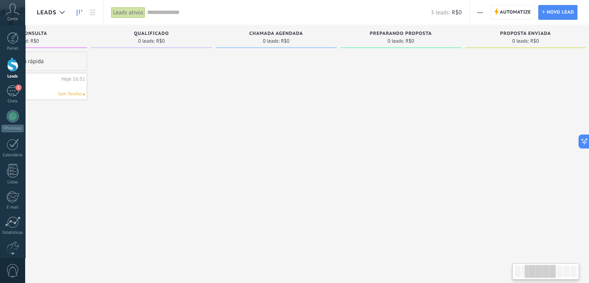
drag, startPoint x: 209, startPoint y: 39, endPoint x: 592, endPoint y: 30, distance: 383.3
click at [589, 36] on html ".abccls-1,.abccls-2{fill-rule:evenodd}.abccls-2{fill:#fff} .abfcls-1{fill:none}…" at bounding box center [294, 141] width 589 height 283
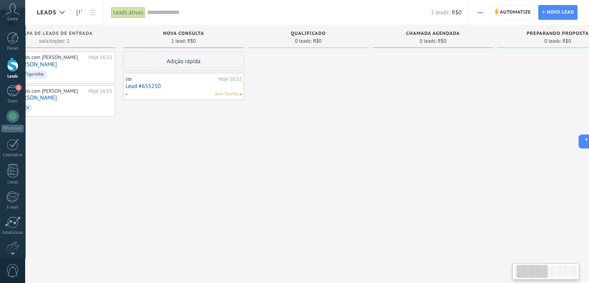
scroll to position [0, 15]
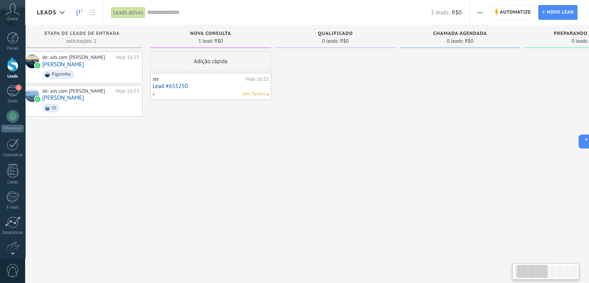
drag, startPoint x: 176, startPoint y: 34, endPoint x: 360, endPoint y: 46, distance: 185.0
click at [360, 46] on div "Qualificado 0 leads: R$0" at bounding box center [335, 36] width 121 height 23
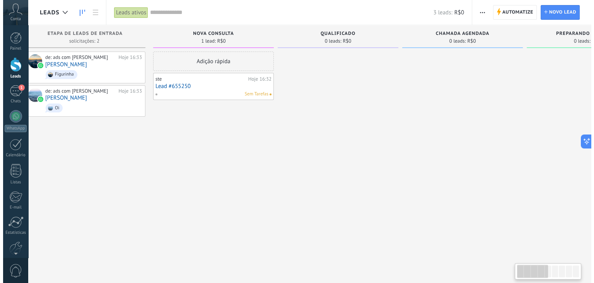
scroll to position [0, 0]
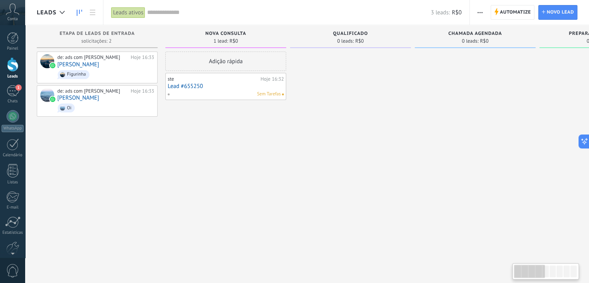
drag, startPoint x: 161, startPoint y: 38, endPoint x: 229, endPoint y: 41, distance: 67.8
click at [229, 41] on div "1 lead: R$0" at bounding box center [225, 41] width 113 height 7
click at [100, 103] on span "Oi" at bounding box center [105, 108] width 97 height 12
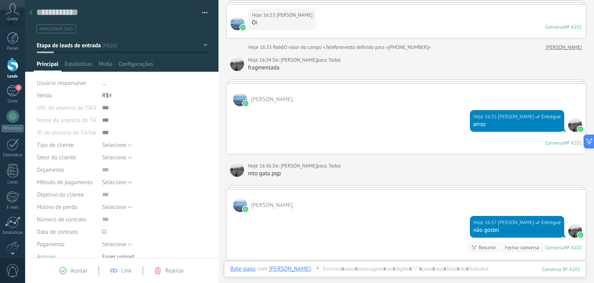
scroll to position [166, 0]
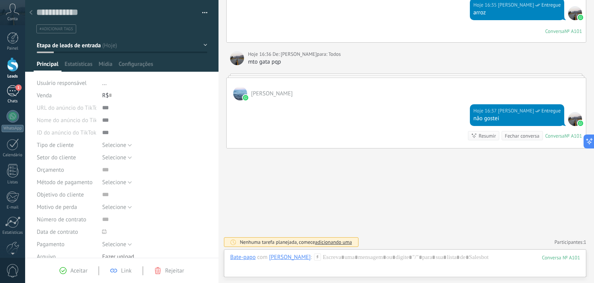
click at [17, 90] on span "1" at bounding box center [18, 87] width 6 height 6
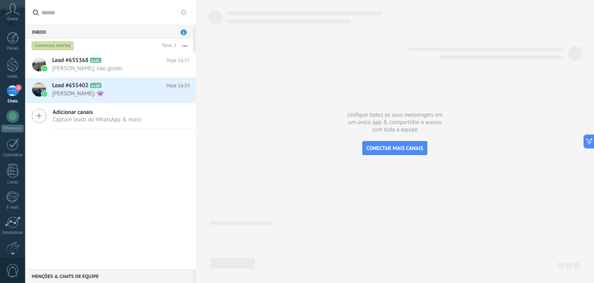
click at [13, 31] on div "Painel Leads 1 Chats WhatsApp Clientes" at bounding box center [25, 141] width 50 height 232
click at [15, 36] on div at bounding box center [13, 38] width 12 height 12
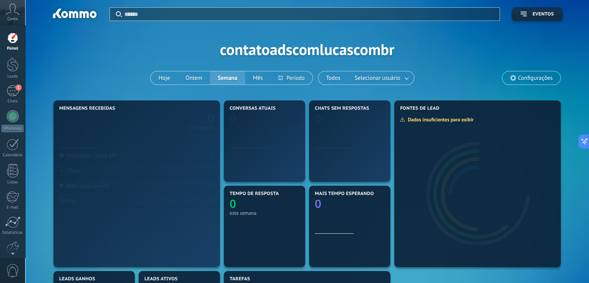
click at [6, 12] on icon at bounding box center [13, 9] width 14 height 12
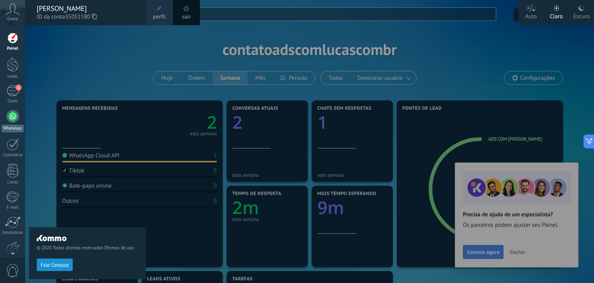
click at [7, 122] on link "WhatsApp" at bounding box center [12, 121] width 25 height 22
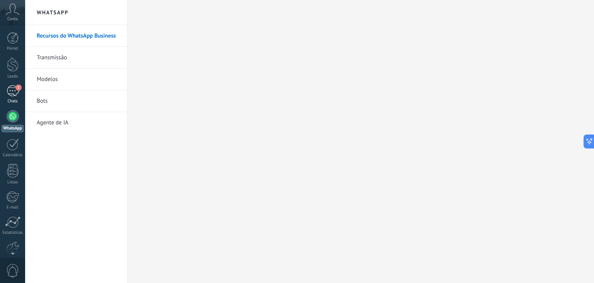
click at [17, 93] on div "1" at bounding box center [13, 90] width 12 height 11
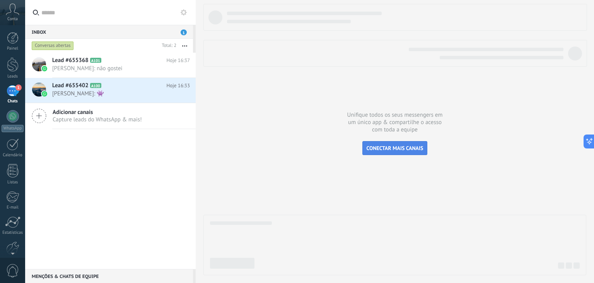
click at [393, 149] on span "CONECTAR MAIS CANAIS" at bounding box center [395, 147] width 57 height 7
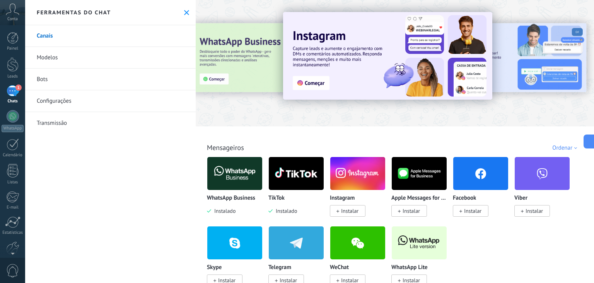
drag, startPoint x: 302, startPoint y: 169, endPoint x: 307, endPoint y: 171, distance: 4.8
click at [302, 169] on img at bounding box center [296, 173] width 55 height 38
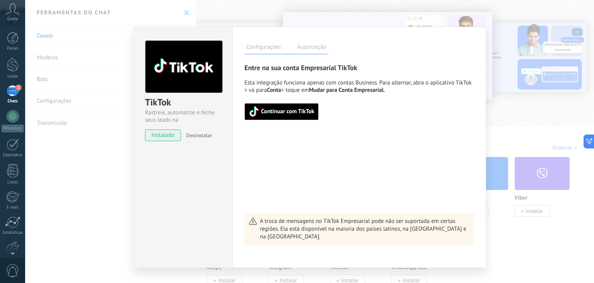
click at [286, 113] on span "Continuar com TikTok" at bounding box center [287, 111] width 53 height 5
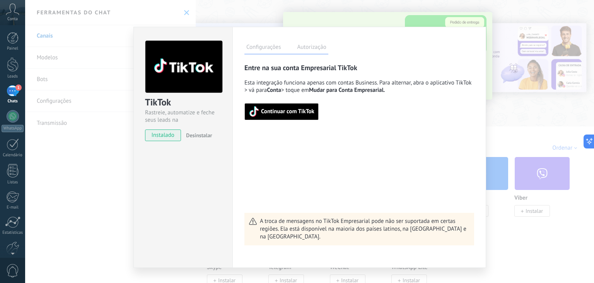
click at [272, 110] on span "Continuar com TikTok" at bounding box center [287, 111] width 53 height 5
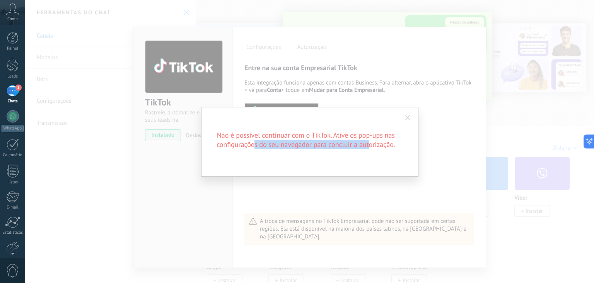
drag, startPoint x: 257, startPoint y: 143, endPoint x: 373, endPoint y: 152, distance: 116.8
click at [373, 152] on div "Não é possível continuar com o TikTok. Ative os pop-ups nas configurações do se…" at bounding box center [310, 142] width 218 height 70
click at [375, 150] on div "Não é possível continuar com o TikTok. Ative os pop-ups nas configurações do se…" at bounding box center [310, 142] width 218 height 70
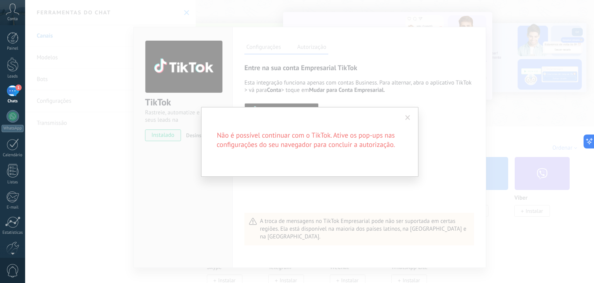
click at [343, 147] on h2 "Não é possível continuar com o TikTok. Ative os pop-ups nas configurações do se…" at bounding box center [306, 139] width 186 height 19
click at [406, 116] on span at bounding box center [408, 117] width 5 height 5
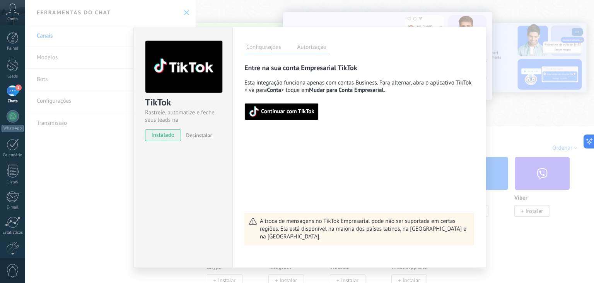
click at [290, 116] on span "Continuar com TikTok" at bounding box center [282, 111] width 66 height 11
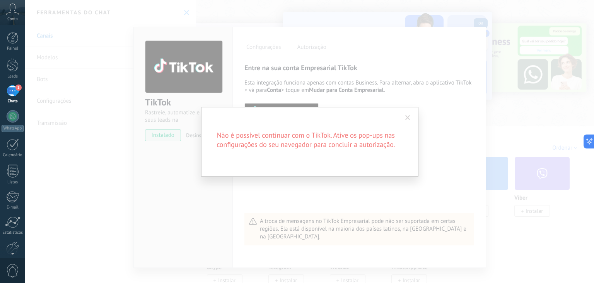
drag, startPoint x: 593, startPoint y: 3, endPoint x: 401, endPoint y: 42, distance: 195.9
click at [401, 42] on div "Não é possível continuar com o TikTok. Ative os pop-ups nas configurações do se…" at bounding box center [309, 141] width 569 height 283
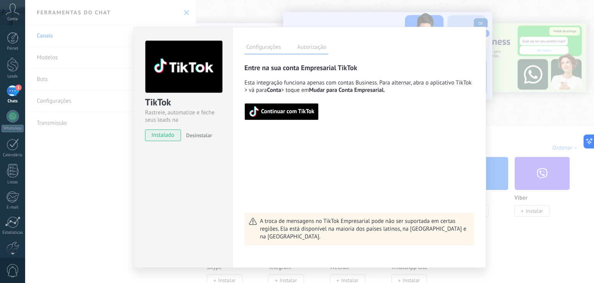
click at [291, 115] on span "Continuar com TikTok" at bounding box center [282, 111] width 66 height 11
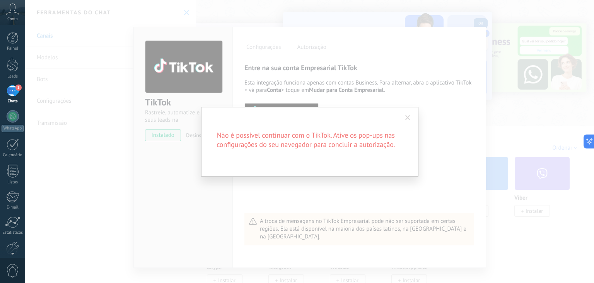
click at [407, 115] on span at bounding box center [408, 117] width 5 height 5
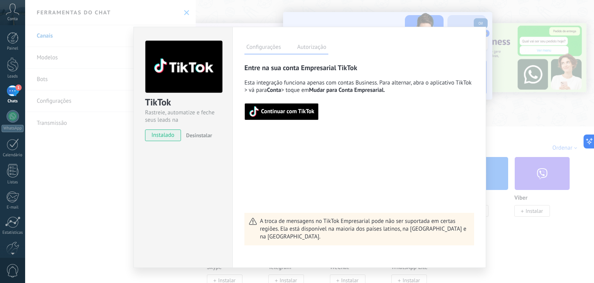
click at [283, 100] on div "Continuar com TikTok" at bounding box center [360, 107] width 230 height 26
click at [293, 118] on button "Continuar com TikTok" at bounding box center [282, 111] width 74 height 17
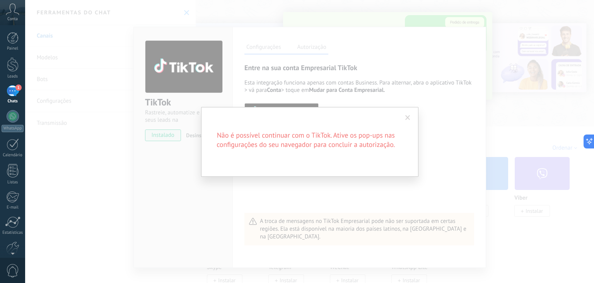
click at [407, 117] on span at bounding box center [408, 117] width 5 height 5
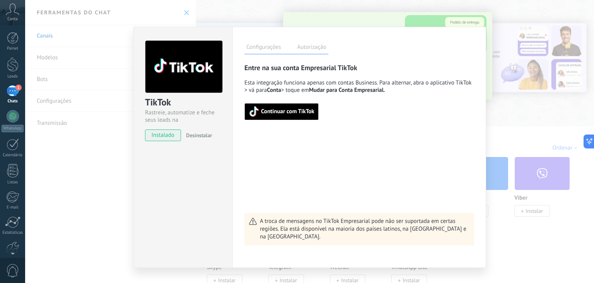
click at [305, 49] on label "Autorização" at bounding box center [311, 48] width 33 height 11
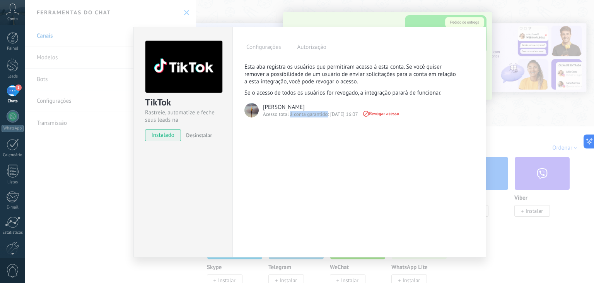
drag, startPoint x: 298, startPoint y: 116, endPoint x: 327, endPoint y: 120, distance: 29.2
click at [327, 119] on div "Esta aba registra os usuários que permitiram acesso à esta conta. Se você quise…" at bounding box center [353, 92] width 216 height 58
click at [341, 139] on div "Configurações Autorização Esta aba registra os usuários que permitiram acesso à…" at bounding box center [360, 142] width 254 height 230
click at [270, 49] on label "Configurações" at bounding box center [264, 48] width 38 height 11
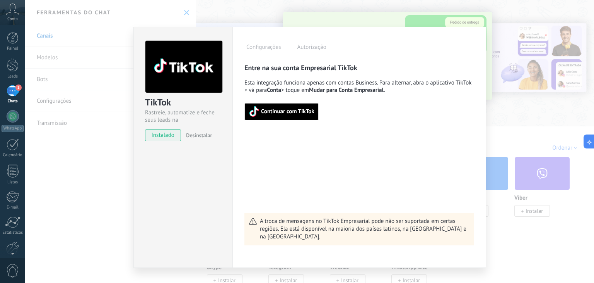
click at [290, 109] on span "Continuar com TikTok" at bounding box center [287, 111] width 53 height 5
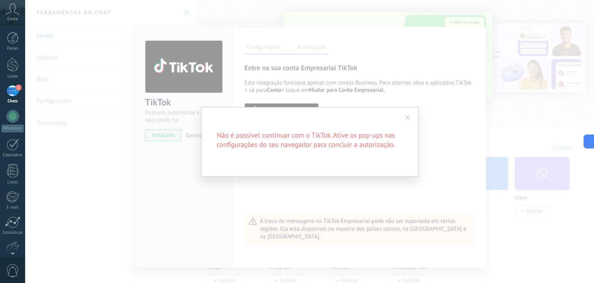
click at [409, 115] on span at bounding box center [408, 117] width 5 height 5
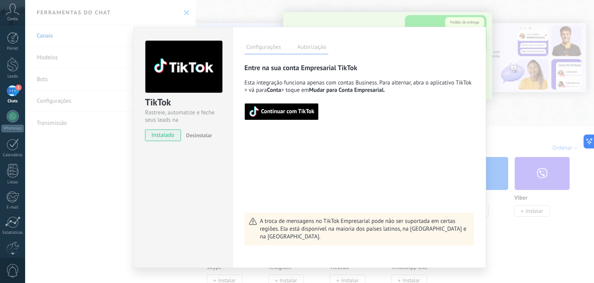
click at [285, 112] on span "Continuar com TikTok" at bounding box center [287, 111] width 53 height 5
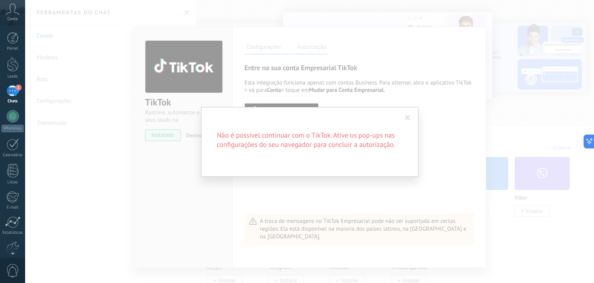
click at [409, 116] on span at bounding box center [408, 117] width 5 height 5
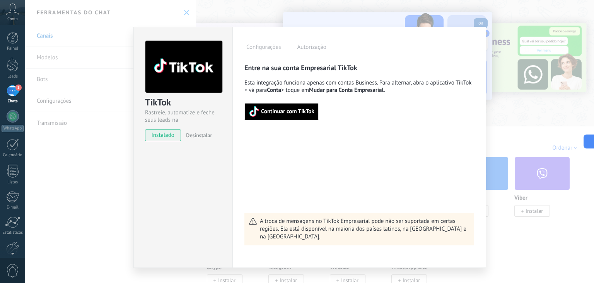
click at [293, 112] on span "Continuar com TikTok" at bounding box center [287, 111] width 53 height 5
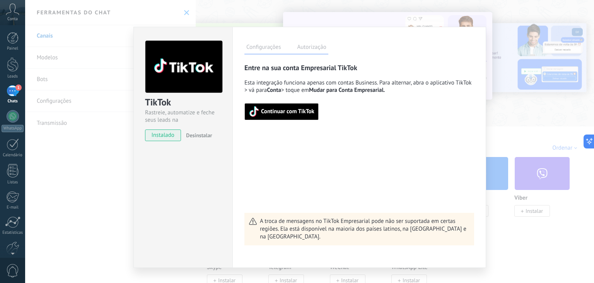
click at [112, 135] on div "TikTok Rastreie, automatize e feche seus leads na Kommo instalado Desinstalar C…" at bounding box center [309, 141] width 569 height 283
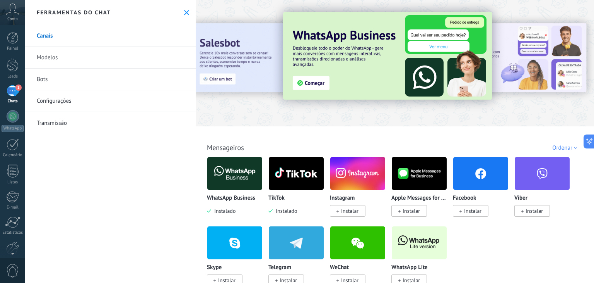
click at [12, 89] on div "1" at bounding box center [13, 90] width 12 height 11
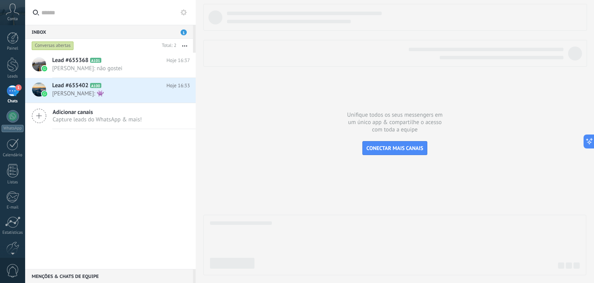
click at [188, 31] on div "Inbox 1" at bounding box center [109, 32] width 168 height 14
click at [179, 31] on div "Inbox 1" at bounding box center [109, 32] width 168 height 14
click at [184, 33] on span "1" at bounding box center [184, 32] width 6 height 6
click at [185, 31] on span "1" at bounding box center [184, 32] width 6 height 6
click at [183, 32] on span "1" at bounding box center [184, 32] width 6 height 6
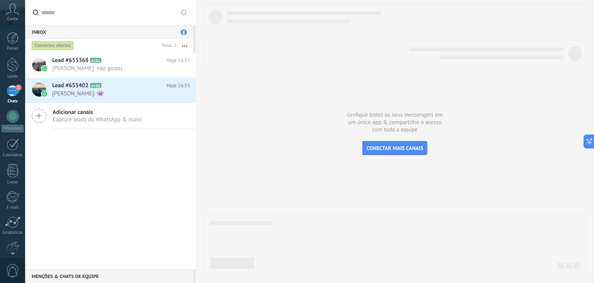
click at [183, 32] on span "1" at bounding box center [184, 32] width 6 height 6
click at [72, 69] on span "[PERSON_NAME]: não gostei" at bounding box center [113, 68] width 123 height 7
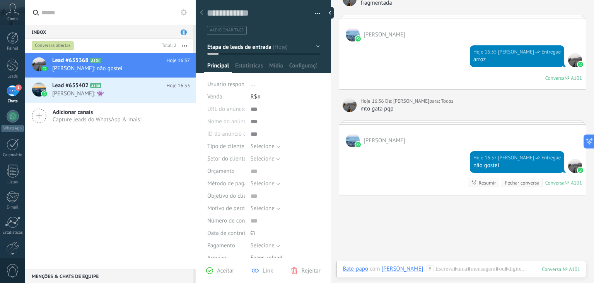
scroll to position [166, 0]
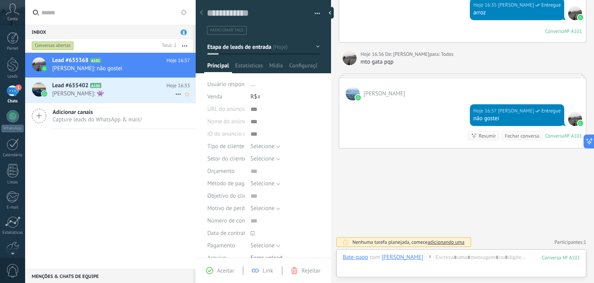
click at [91, 92] on span "[PERSON_NAME]: 👾" at bounding box center [113, 93] width 123 height 7
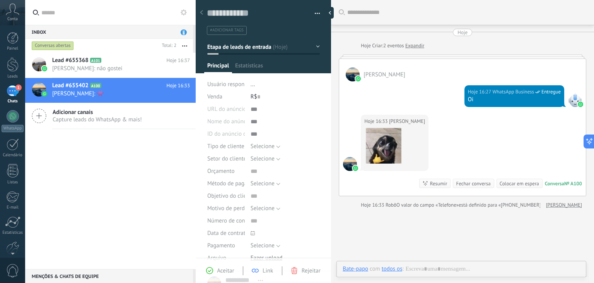
scroll to position [13, 0]
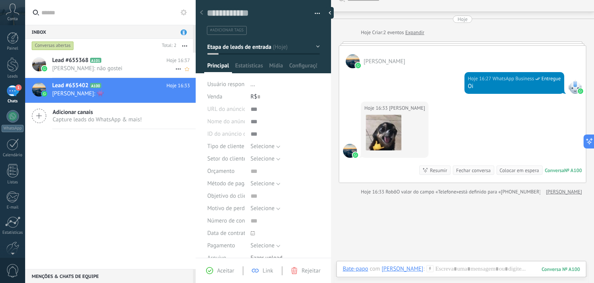
click at [88, 66] on span "[PERSON_NAME]: não gostei" at bounding box center [113, 68] width 123 height 7
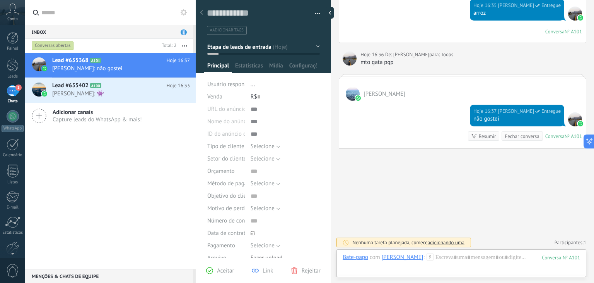
scroll to position [166, 0]
click at [128, 82] on h2 "Lead #655402 A100" at bounding box center [109, 86] width 115 height 8
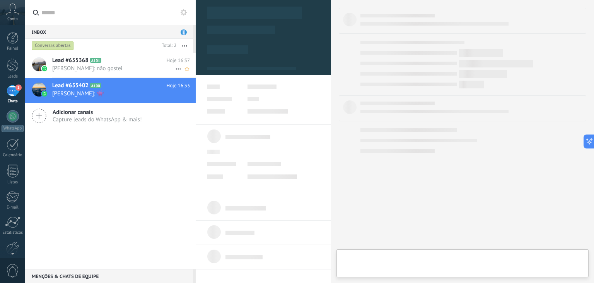
click at [125, 67] on span "[PERSON_NAME]: não gostei" at bounding box center [113, 68] width 123 height 7
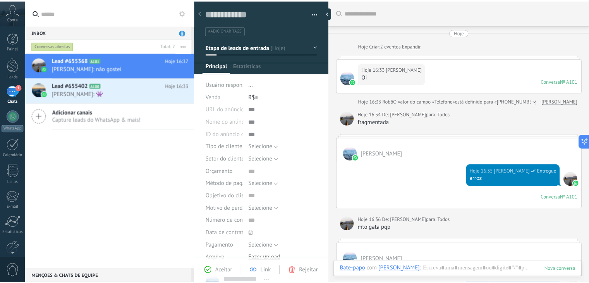
scroll to position [134, 0]
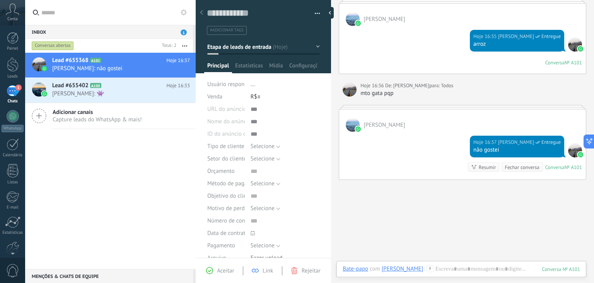
click at [56, 276] on div "Menções & Chats de equipe 0" at bounding box center [109, 276] width 168 height 14
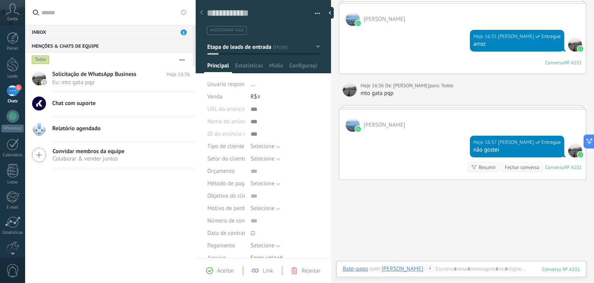
click at [152, 34] on div "Inbox 1" at bounding box center [109, 32] width 168 height 14
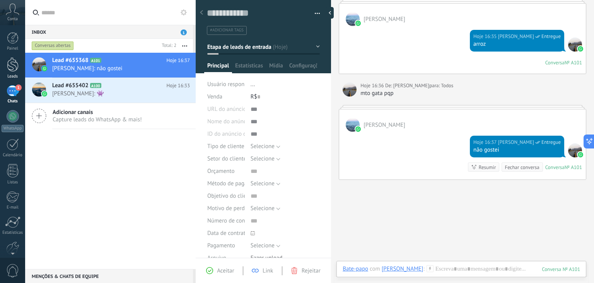
click at [14, 62] on div at bounding box center [13, 64] width 12 height 14
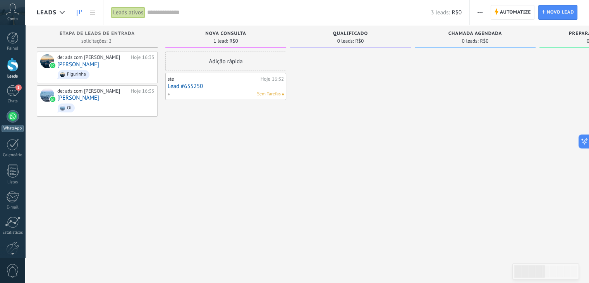
click at [14, 119] on div at bounding box center [13, 116] width 12 height 12
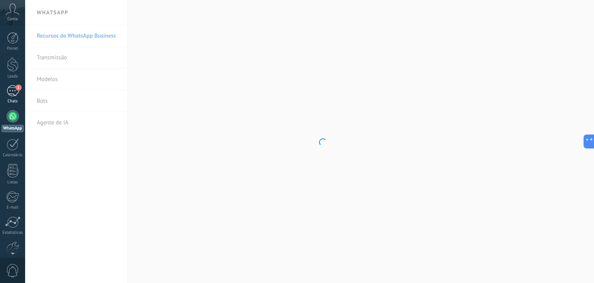
click at [15, 101] on div "Chats" at bounding box center [13, 101] width 22 height 5
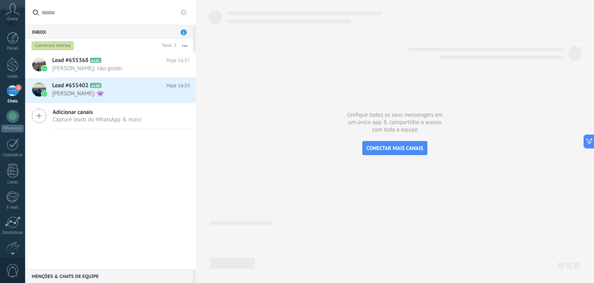
click at [180, 28] on div "Inbox 1" at bounding box center [109, 32] width 168 height 14
click at [183, 29] on span "1" at bounding box center [184, 32] width 6 height 6
click at [178, 12] on input "text" at bounding box center [114, 12] width 147 height 25
click at [182, 13] on icon at bounding box center [184, 12] width 6 height 6
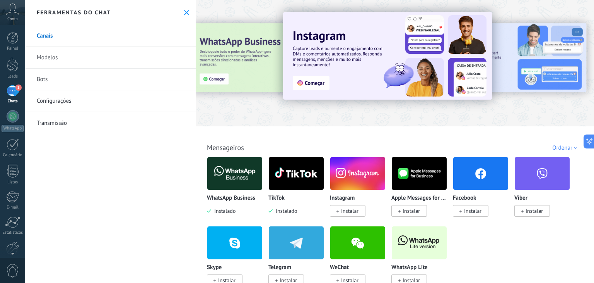
click at [49, 36] on link "Canais" at bounding box center [110, 36] width 171 height 22
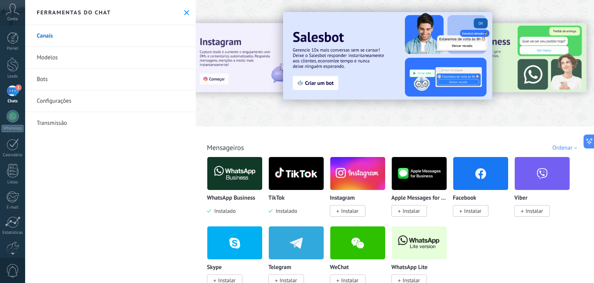
click at [289, 172] on img at bounding box center [296, 173] width 55 height 38
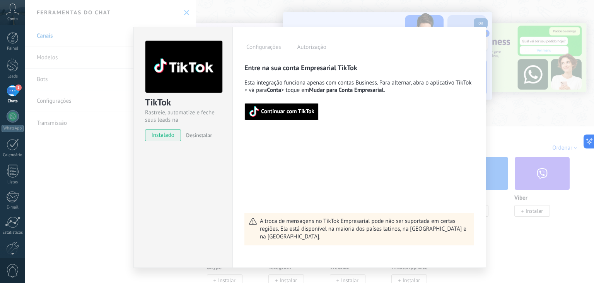
click at [313, 49] on label "Autorização" at bounding box center [311, 48] width 33 height 11
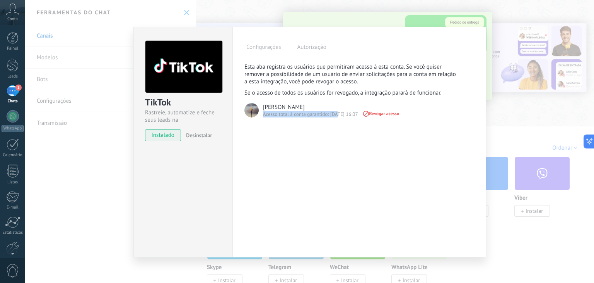
drag, startPoint x: 263, startPoint y: 113, endPoint x: 337, endPoint y: 125, distance: 74.5
click at [337, 125] on div "Configurações Autorização Esta aba registra os usuários que permitiram acesso à…" at bounding box center [360, 142] width 254 height 230
click at [509, 57] on div "TikTok Rastreie, automatize e feche seus leads na Kommo instalado Desinstalar C…" at bounding box center [309, 141] width 569 height 283
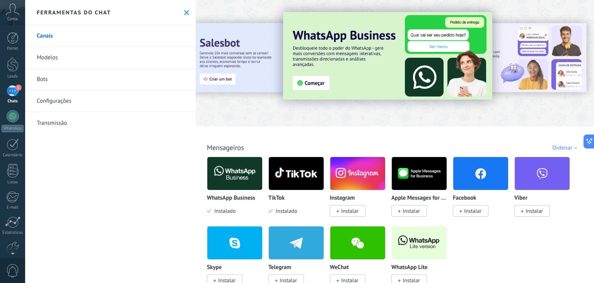
click at [50, 63] on link "Modelos" at bounding box center [110, 58] width 171 height 22
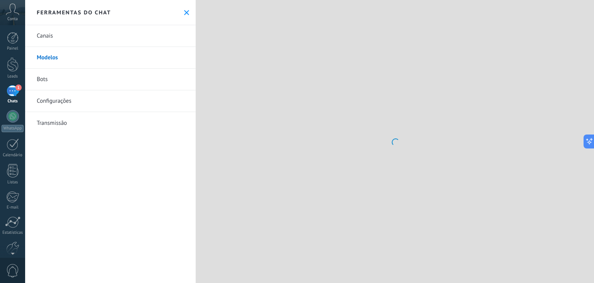
click at [46, 76] on link "Bots" at bounding box center [110, 80] width 171 height 22
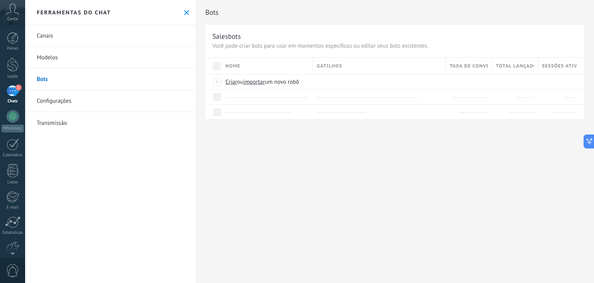
click at [51, 57] on link "Modelos" at bounding box center [110, 58] width 171 height 22
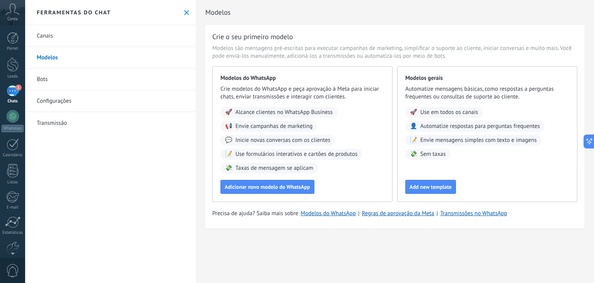
click at [68, 79] on link "Bots" at bounding box center [110, 80] width 171 height 22
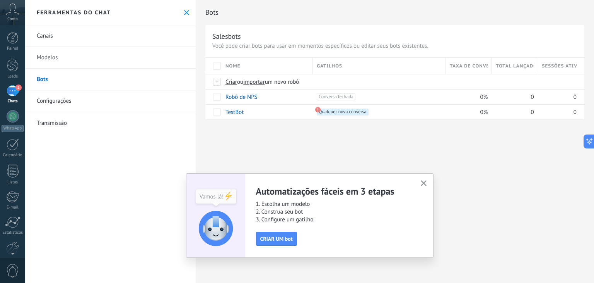
click at [83, 102] on link "Configurações" at bounding box center [110, 101] width 171 height 22
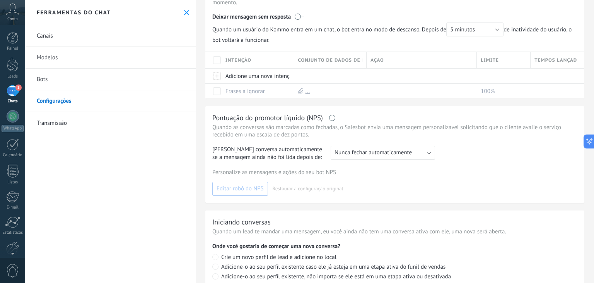
scroll to position [187, 0]
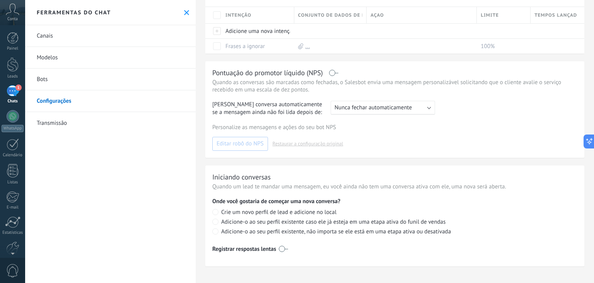
click at [63, 116] on link "Transmissão" at bounding box center [110, 123] width 171 height 22
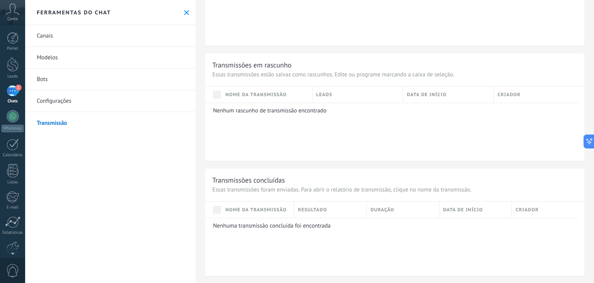
scroll to position [492, 0]
click at [10, 90] on div "1" at bounding box center [13, 90] width 12 height 11
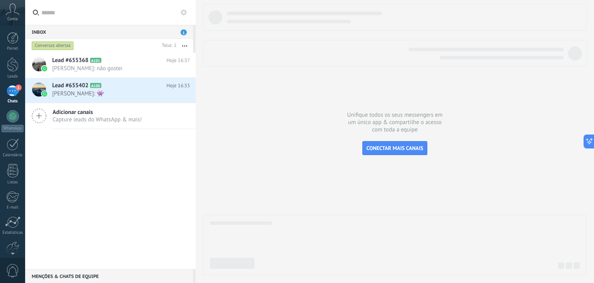
click at [187, 43] on button "button" at bounding box center [184, 46] width 17 height 14
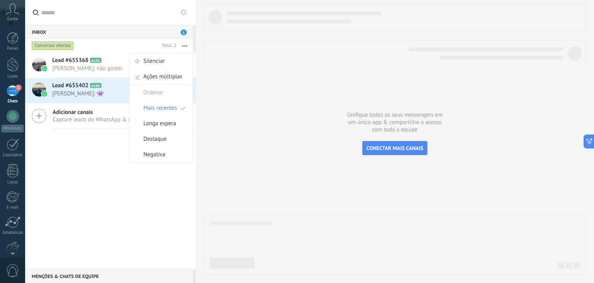
click at [184, 34] on span "1" at bounding box center [184, 32] width 6 height 6
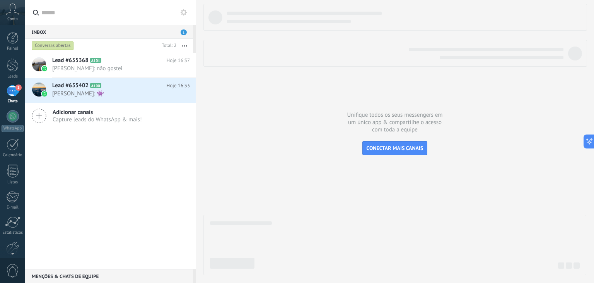
click at [184, 34] on span "1" at bounding box center [184, 32] width 6 height 6
click at [100, 250] on div "Lead #655368 A101 Hoje 16:37 [PERSON_NAME]: não gostei Lead #655402 A100" at bounding box center [110, 161] width 171 height 216
click at [96, 273] on div "Menções & Chats de equipe 0" at bounding box center [109, 276] width 168 height 14
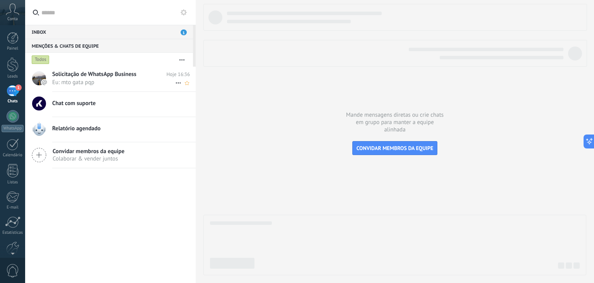
click at [142, 80] on span "Eu: mto gata pqp" at bounding box center [113, 82] width 123 height 7
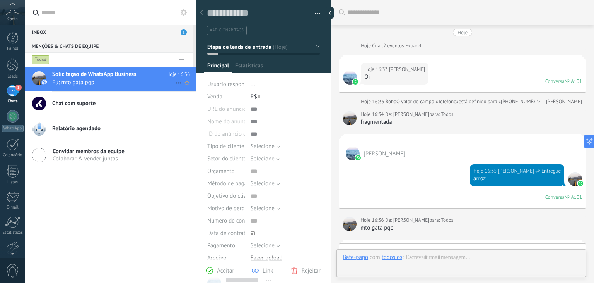
type textarea "**********"
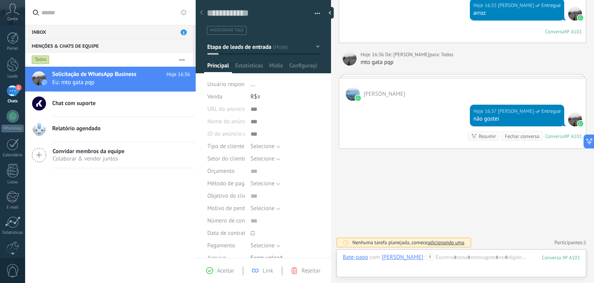
click at [72, 48] on div "Menções & Chats de equipe 0" at bounding box center [109, 46] width 168 height 14
click at [131, 82] on span "Eu: mto gata pqp" at bounding box center [113, 82] width 123 height 7
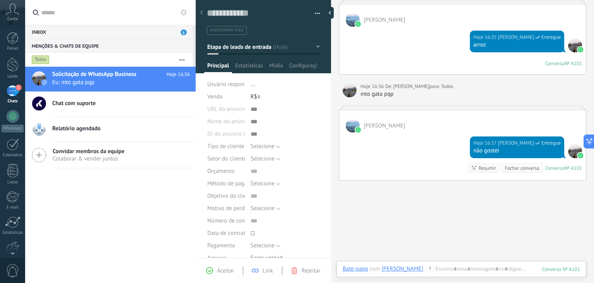
scroll to position [49, 0]
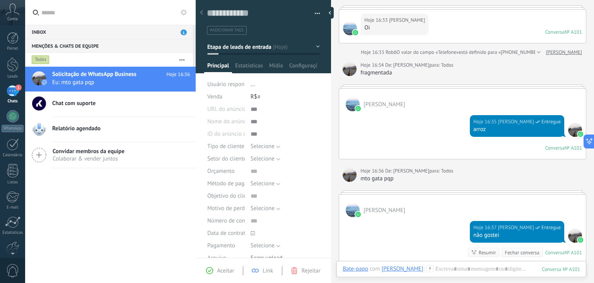
click at [86, 27] on div "Inbox 1" at bounding box center [109, 32] width 168 height 14
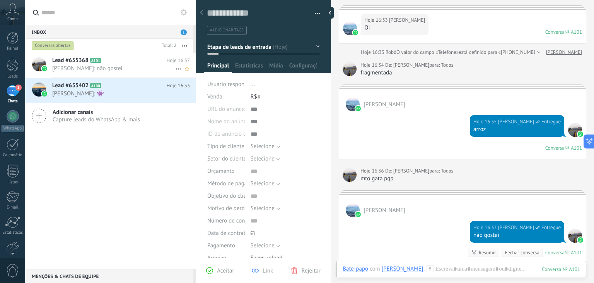
click at [84, 65] on span "[PERSON_NAME]: não gostei" at bounding box center [113, 68] width 123 height 7
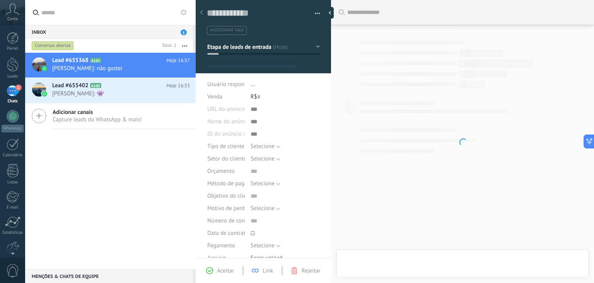
click at [89, 119] on span "Capture leads do WhatsApp & mais!" at bounding box center [97, 119] width 89 height 7
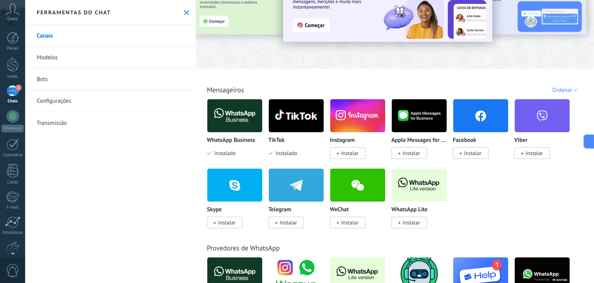
scroll to position [116, 0]
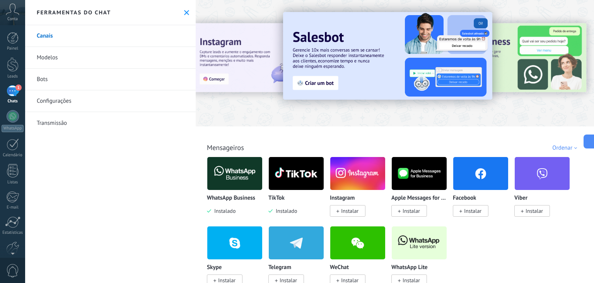
click at [562, 152] on div "Mensageiros WhatsApp Business Instalado TikTok Instalado Instagram Instalar App…" at bounding box center [395, 206] width 394 height 158
click at [562, 151] on div "Ordenar" at bounding box center [566, 147] width 27 height 7
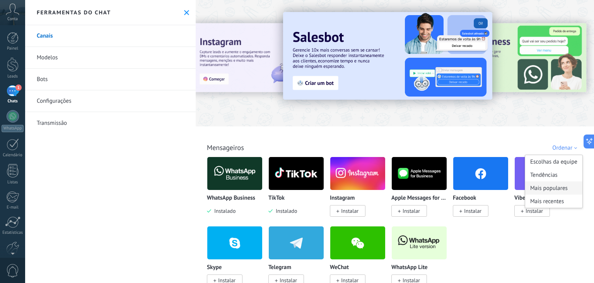
click at [557, 186] on div "Mais populares" at bounding box center [554, 187] width 57 height 13
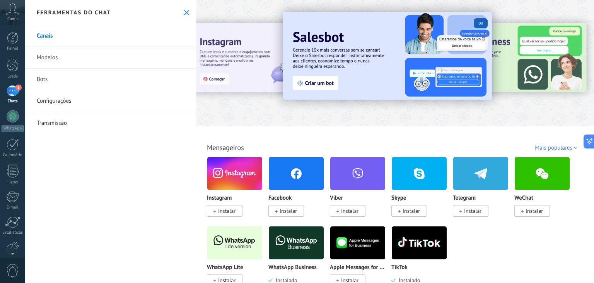
click at [14, 92] on div "1" at bounding box center [13, 90] width 12 height 11
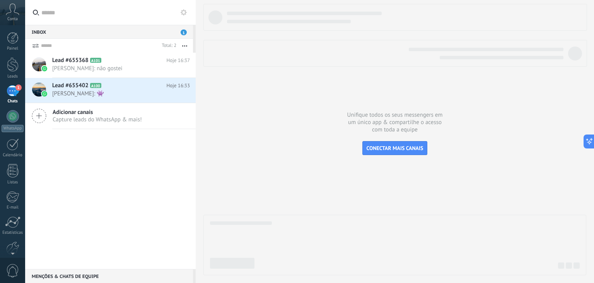
click at [178, 29] on div "Inbox 1" at bounding box center [109, 32] width 168 height 14
click at [12, 95] on div "1" at bounding box center [13, 90] width 12 height 11
click at [14, 119] on div at bounding box center [13, 116] width 12 height 12
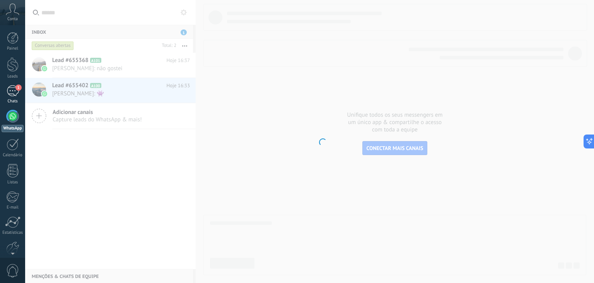
click at [9, 92] on div "1" at bounding box center [13, 90] width 12 height 11
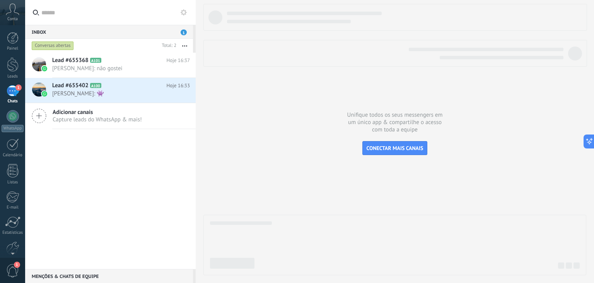
click at [176, 27] on div "Inbox 1" at bounding box center [109, 32] width 168 height 14
click at [12, 98] on link "1 Chats" at bounding box center [12, 94] width 25 height 19
click at [13, 267] on span "1" at bounding box center [12, 271] width 13 height 14
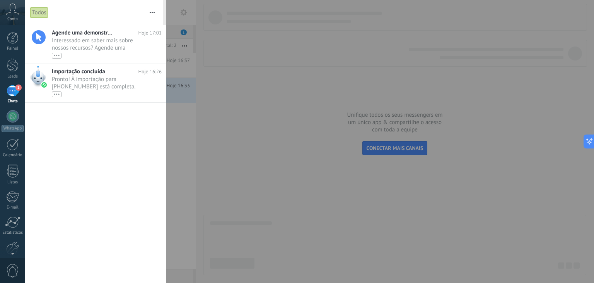
click at [151, 12] on icon "button" at bounding box center [152, 12] width 5 height 1
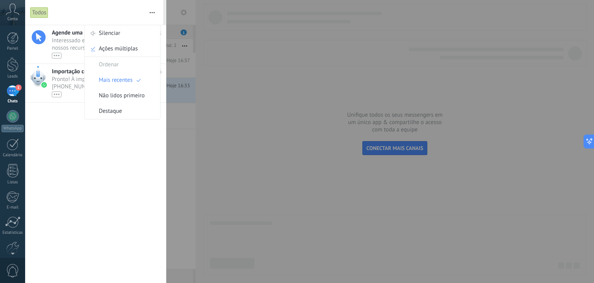
click at [107, 206] on div "Agende uma demonstração com um especialista! Hoje 17:01 Interessado em saber ma…" at bounding box center [95, 153] width 141 height 257
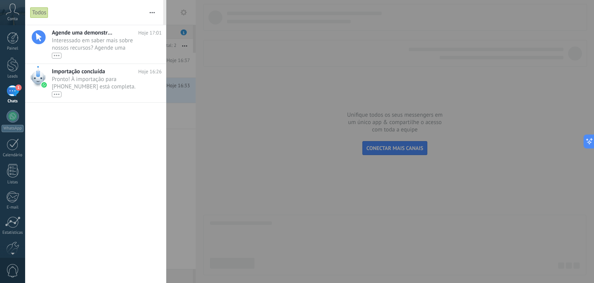
click at [12, 93] on div "1" at bounding box center [13, 90] width 12 height 11
click at [233, 119] on div at bounding box center [297, 141] width 594 height 283
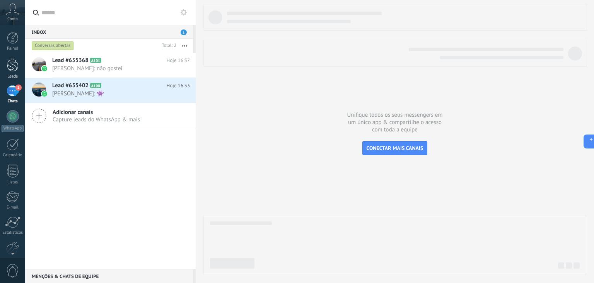
click at [17, 62] on div at bounding box center [13, 64] width 12 height 14
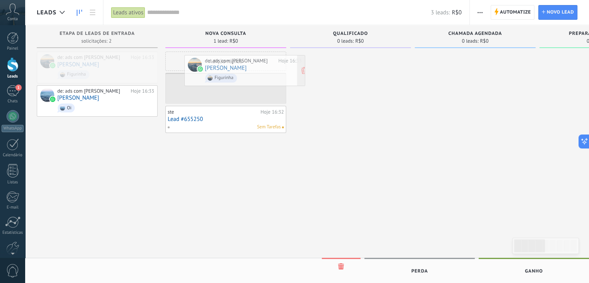
drag, startPoint x: 81, startPoint y: 69, endPoint x: 229, endPoint y: 72, distance: 147.5
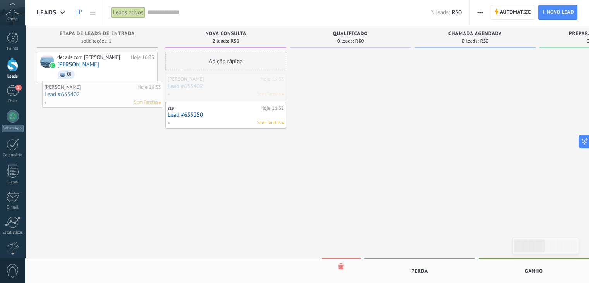
drag, startPoint x: 226, startPoint y: 90, endPoint x: 109, endPoint y: 98, distance: 117.9
drag, startPoint x: 201, startPoint y: 78, endPoint x: 70, endPoint y: 82, distance: 131.3
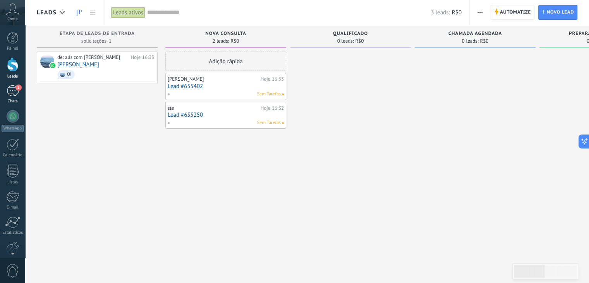
click at [14, 89] on div "1" at bounding box center [13, 90] width 12 height 11
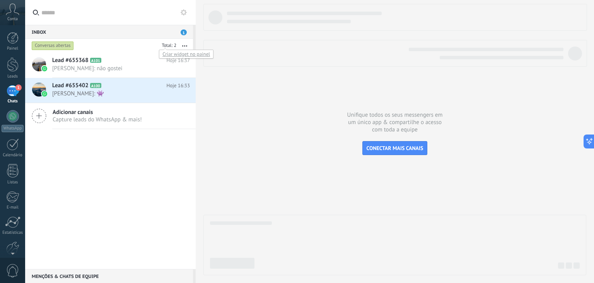
click at [172, 45] on div at bounding box center [167, 46] width 17 height 8
click at [183, 43] on button "button" at bounding box center [184, 46] width 17 height 14
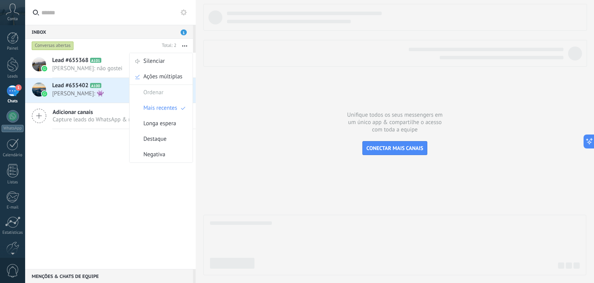
click at [312, 111] on div at bounding box center [395, 139] width 383 height 271
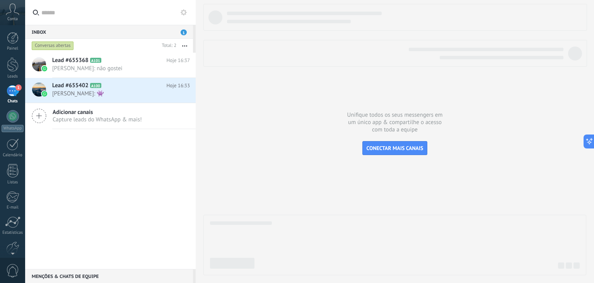
drag, startPoint x: 390, startPoint y: 133, endPoint x: 389, endPoint y: 140, distance: 7.0
click at [390, 133] on div at bounding box center [395, 139] width 383 height 271
click at [389, 139] on div at bounding box center [395, 139] width 383 height 271
click at [388, 147] on span "CONECTAR MAIS CANAIS" at bounding box center [395, 147] width 57 height 7
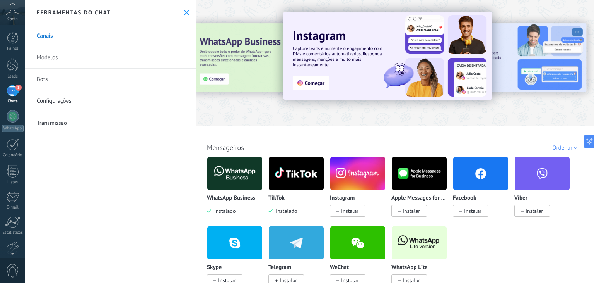
click at [301, 171] on img at bounding box center [296, 173] width 55 height 38
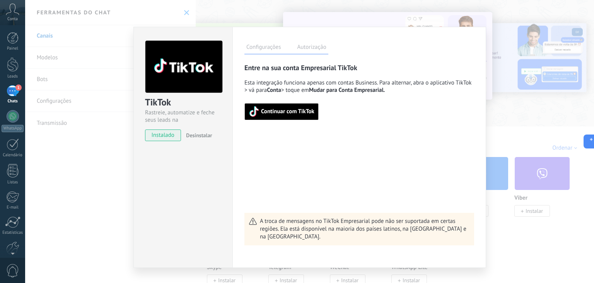
click at [320, 48] on label "Autorização" at bounding box center [311, 48] width 33 height 11
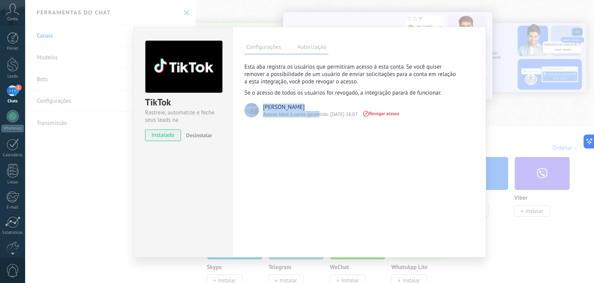
drag, startPoint x: 276, startPoint y: 111, endPoint x: 339, endPoint y: 119, distance: 63.2
click at [325, 115] on div "Lucas Acesso total à conta garantido: 19/08/25 16:07 Revogar acesso" at bounding box center [352, 110] width 216 height 16
click at [343, 135] on div "Configurações Autorização Esta aba registra os usuários que permitiram acesso à…" at bounding box center [360, 142] width 254 height 230
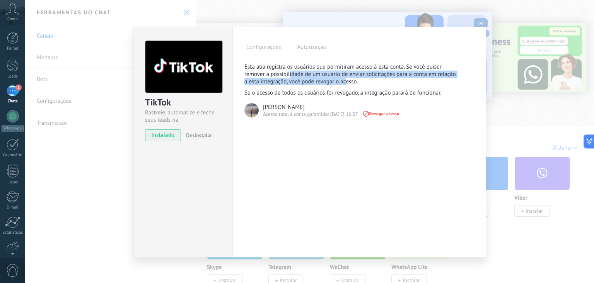
drag, startPoint x: 313, startPoint y: 79, endPoint x: 341, endPoint y: 83, distance: 28.5
click at [341, 83] on p "Esta aba registra os usuários que permitiram acesso à esta conta. Se você quise…" at bounding box center [353, 74] width 216 height 22
click at [256, 114] on img at bounding box center [252, 110] width 14 height 14
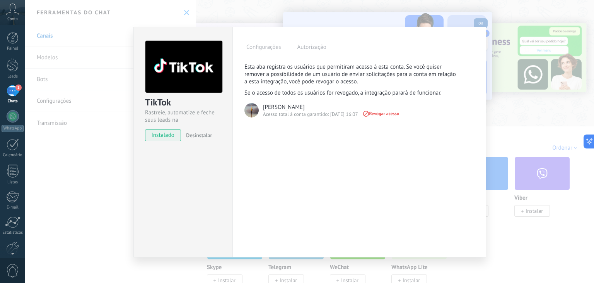
click at [263, 135] on div "Configurações Autorização Esta aba registra os usuários que permitiram acesso à…" at bounding box center [360, 142] width 254 height 230
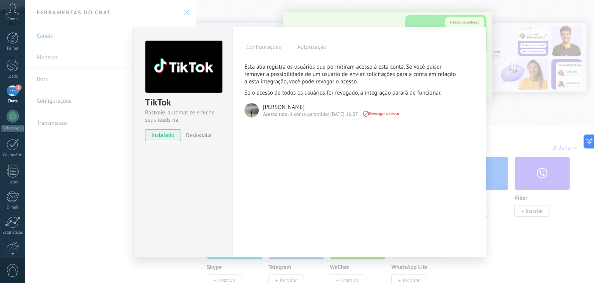
click at [62, 117] on div "TikTok Rastreie, automatize e feche seus leads na Kommo instalado Desinstalar C…" at bounding box center [309, 141] width 569 height 283
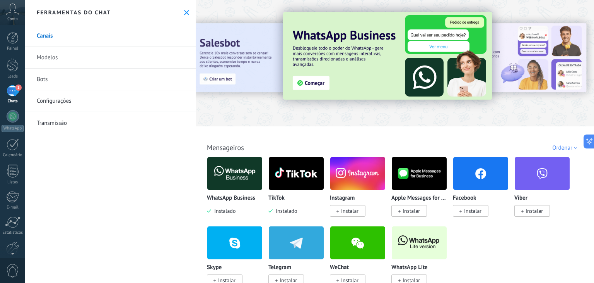
click at [23, 89] on link "1 Chats" at bounding box center [12, 94] width 25 height 19
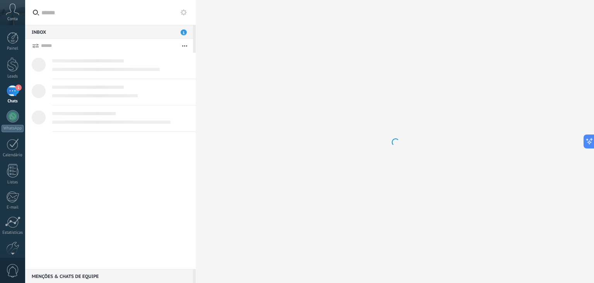
click at [14, 88] on div "1" at bounding box center [13, 90] width 12 height 11
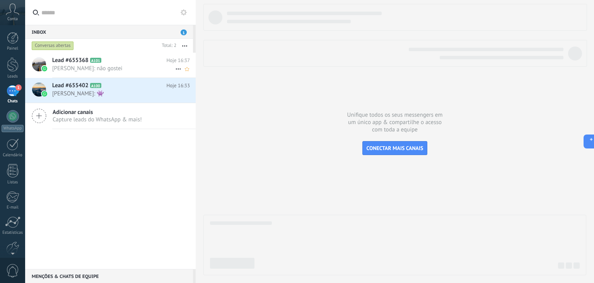
click at [42, 66] on img at bounding box center [44, 68] width 5 height 5
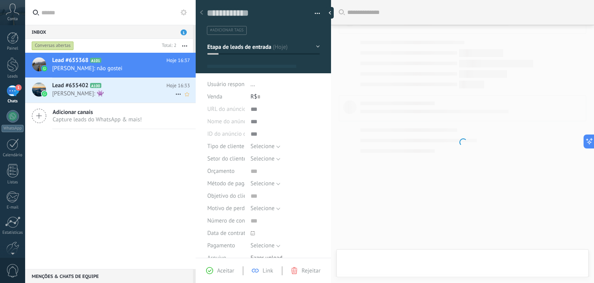
scroll to position [11, 0]
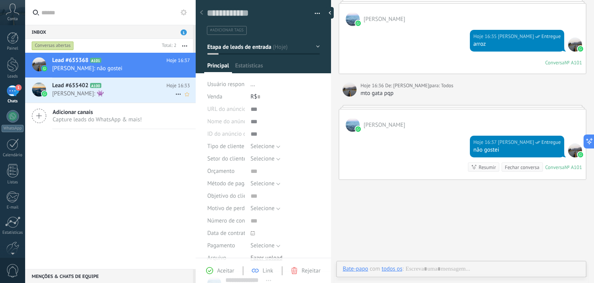
click at [36, 89] on div at bounding box center [39, 89] width 14 height 14
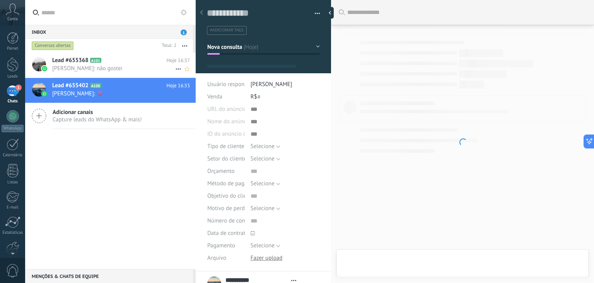
scroll to position [11, 0]
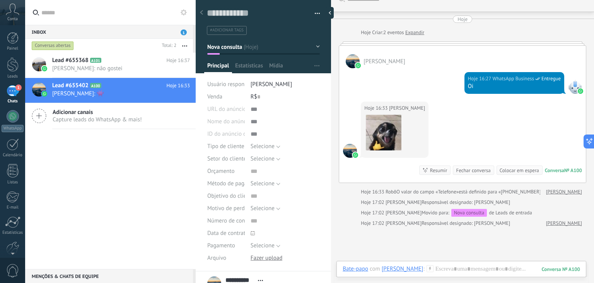
click at [355, 65] on div at bounding box center [353, 61] width 14 height 14
click at [351, 59] on div at bounding box center [353, 61] width 14 height 14
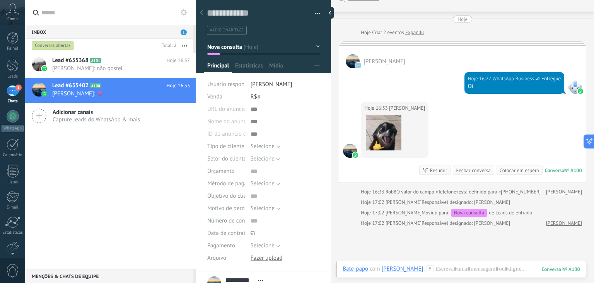
click at [351, 59] on div at bounding box center [353, 61] width 14 height 14
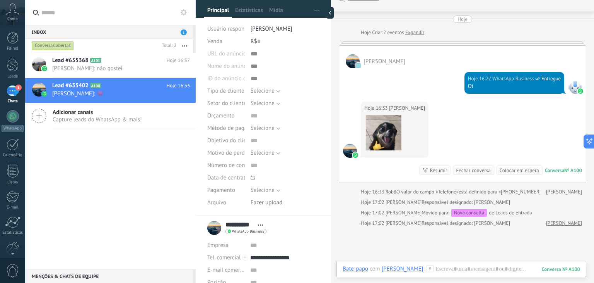
scroll to position [115, 0]
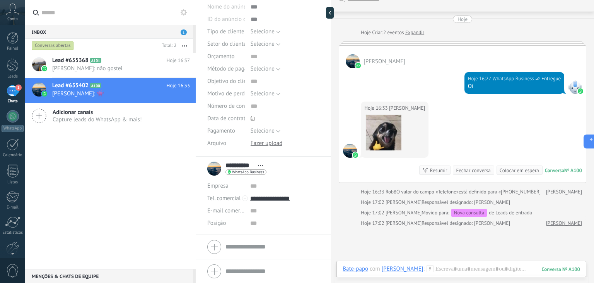
click at [213, 169] on div "**********" at bounding box center [237, 168] width 60 height 19
click at [84, 74] on div "Lead #655368 A101 Hoje 16:37 [PERSON_NAME]: não gostei" at bounding box center [124, 65] width 144 height 24
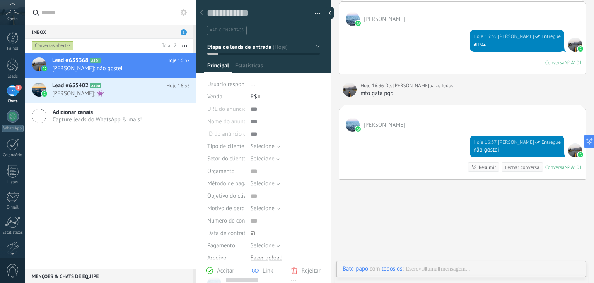
scroll to position [11, 0]
click at [314, 47] on button "Etapa de leads de entrada" at bounding box center [263, 47] width 113 height 14
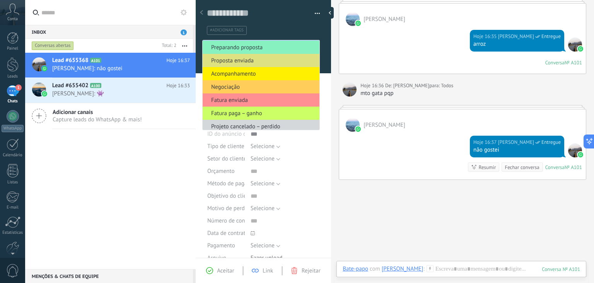
scroll to position [56, 0]
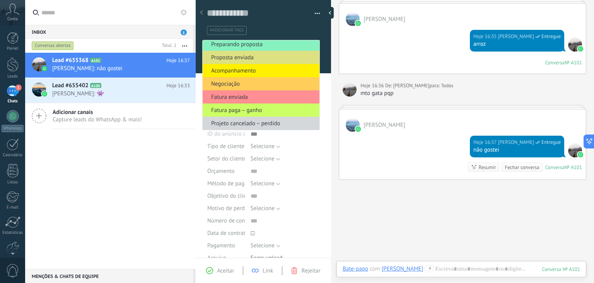
click at [154, 175] on div "Lead #655368 A101 Hoje 16:37 [PERSON_NAME]: não gostei Lead #655402 A100" at bounding box center [110, 161] width 171 height 216
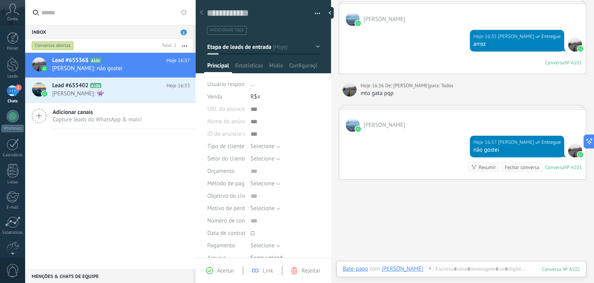
click at [184, 15] on icon at bounding box center [184, 12] width 6 height 6
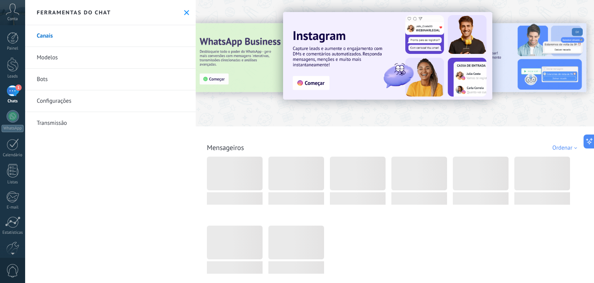
click at [84, 123] on link "Transmissão" at bounding box center [110, 123] width 171 height 22
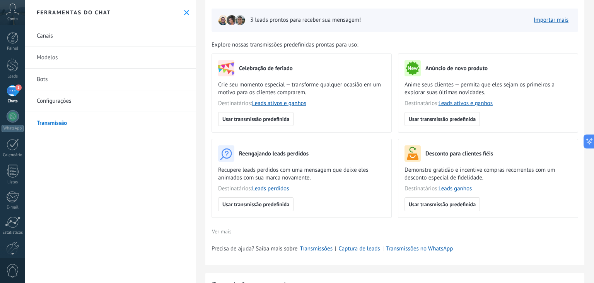
scroll to position [39, 0]
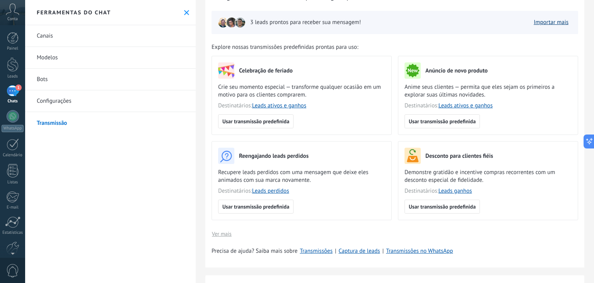
click at [539, 24] on link "Importar mais" at bounding box center [551, 22] width 35 height 7
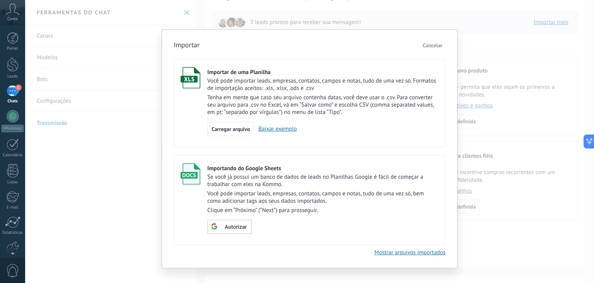
click at [432, 45] on span "Cancelar" at bounding box center [433, 45] width 20 height 7
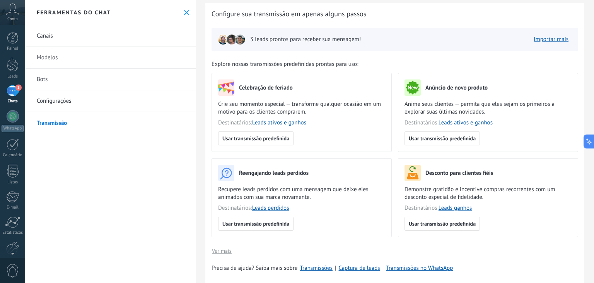
scroll to position [0, 0]
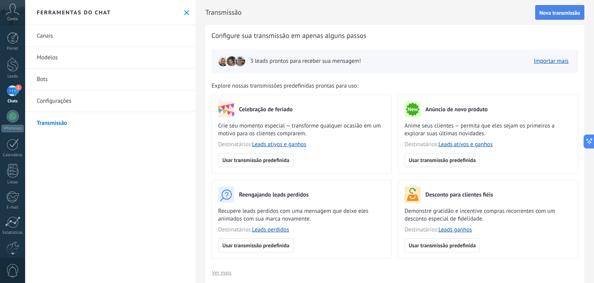
click at [552, 11] on span "Nova transmissão" at bounding box center [560, 12] width 41 height 5
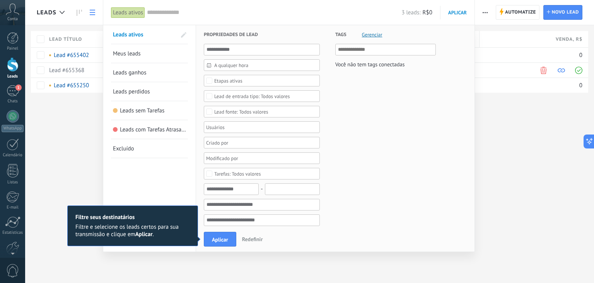
click at [511, 163] on div "Leads Automatize Nova transmissão Editar funil de vendas Imprimir Configurações…" at bounding box center [309, 141] width 569 height 283
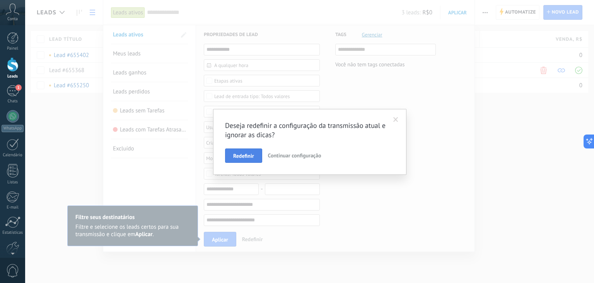
click at [238, 160] on button "Redefinir" at bounding box center [243, 155] width 37 height 15
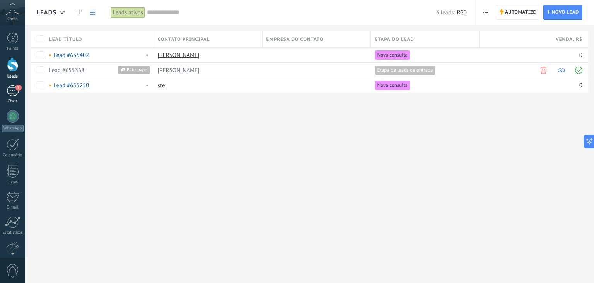
click at [19, 95] on link "1 Chats" at bounding box center [12, 94] width 25 height 19
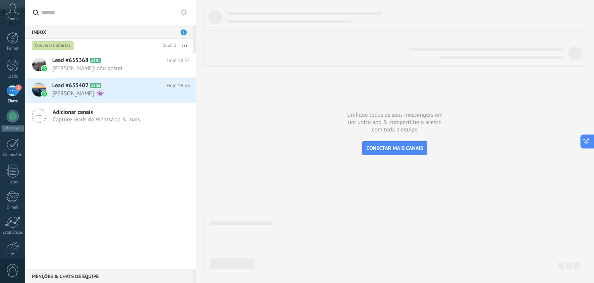
click at [591, 143] on button at bounding box center [588, 141] width 14 height 14
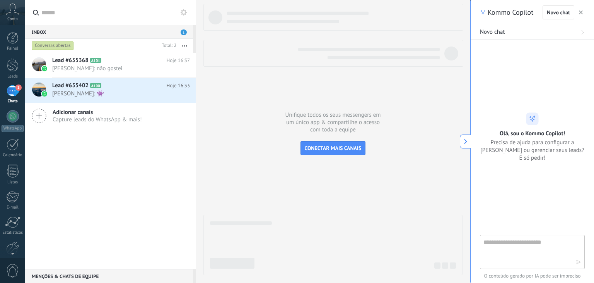
type textarea "**********"
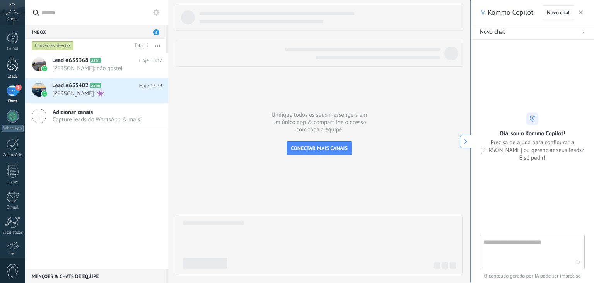
click at [8, 69] on div at bounding box center [13, 64] width 12 height 14
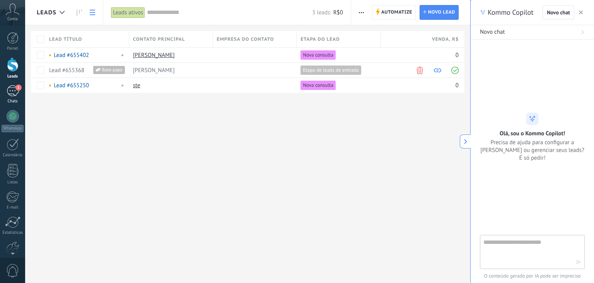
click at [7, 85] on div "1" at bounding box center [13, 90] width 12 height 11
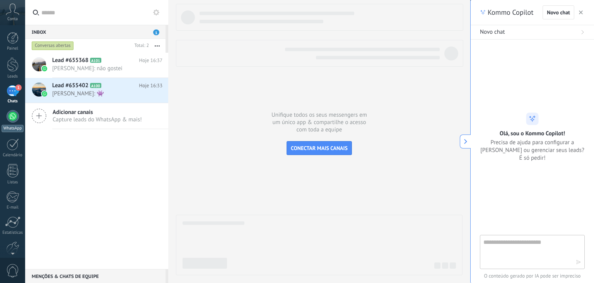
click at [9, 111] on div at bounding box center [13, 116] width 12 height 12
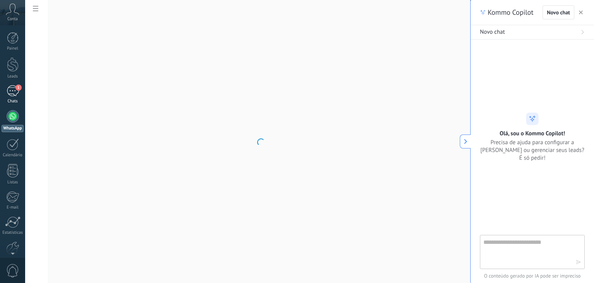
click at [9, 95] on div "1" at bounding box center [13, 90] width 12 height 11
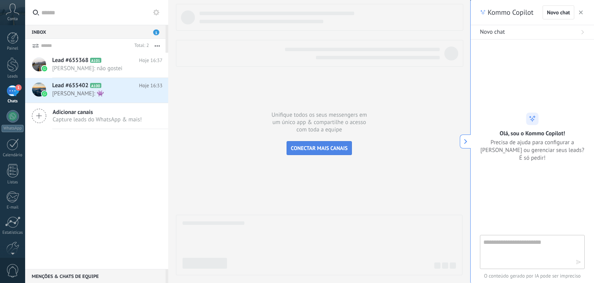
click at [323, 141] on button "CONECTAR MAIS CANAIS" at bounding box center [319, 148] width 65 height 14
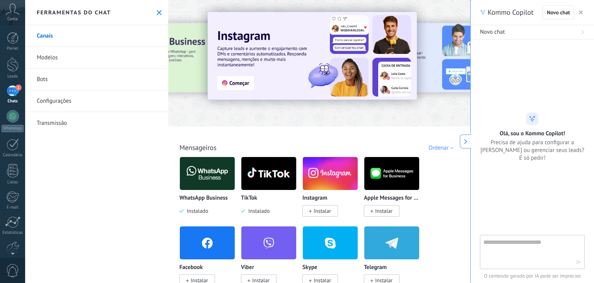
click at [463, 139] on icon at bounding box center [465, 141] width 5 height 5
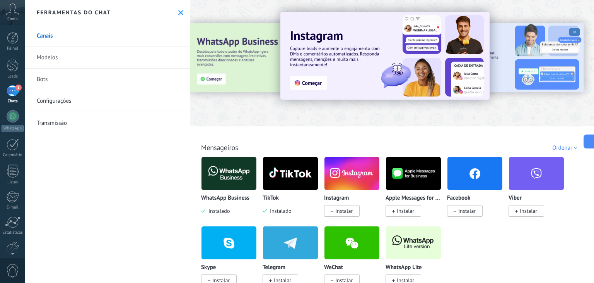
click at [300, 173] on img at bounding box center [290, 173] width 55 height 38
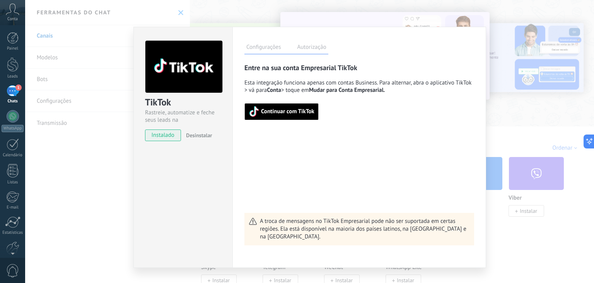
click at [315, 47] on label "Autorização" at bounding box center [311, 48] width 33 height 11
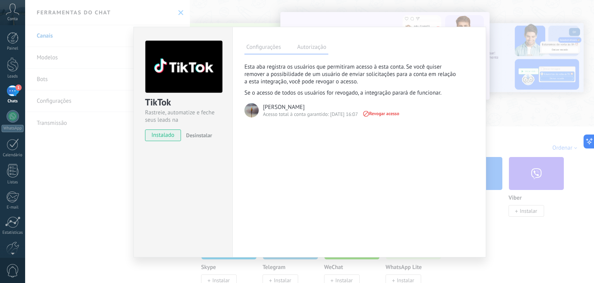
click at [395, 113] on span "Revogar acesso" at bounding box center [380, 113] width 37 height 5
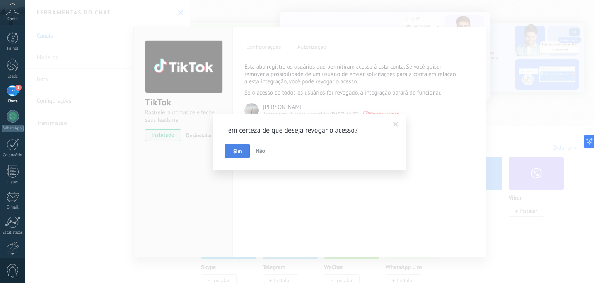
click at [235, 151] on span "Sim" at bounding box center [237, 150] width 9 height 5
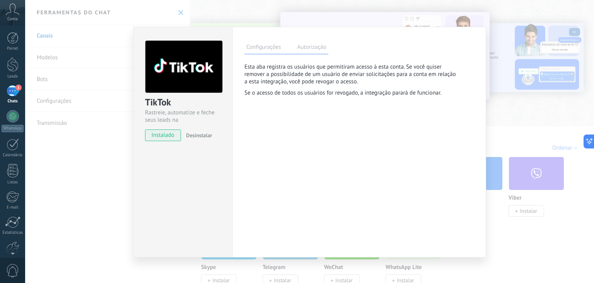
click at [273, 48] on label "Configurações" at bounding box center [264, 48] width 38 height 11
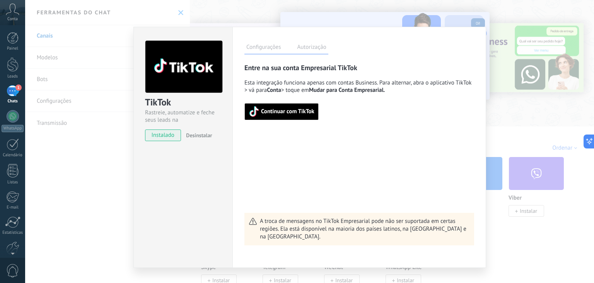
click at [200, 136] on span "Desinstalar" at bounding box center [199, 135] width 26 height 7
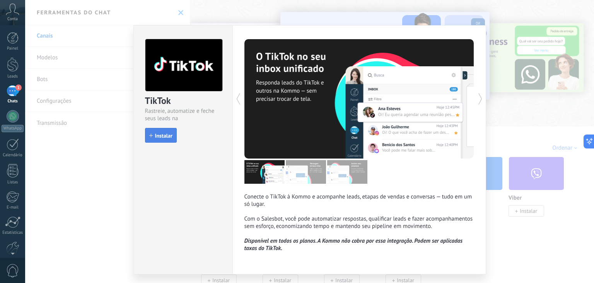
click at [160, 130] on button "Instalar" at bounding box center [161, 135] width 32 height 15
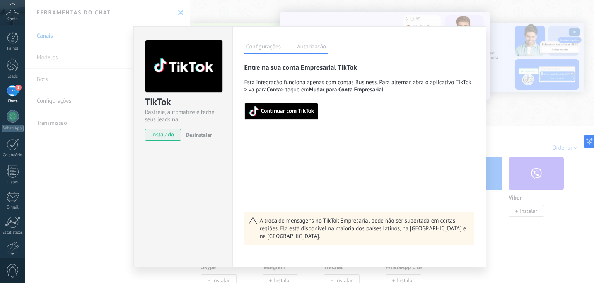
click at [282, 106] on span "Continuar com TikTok" at bounding box center [282, 111] width 66 height 11
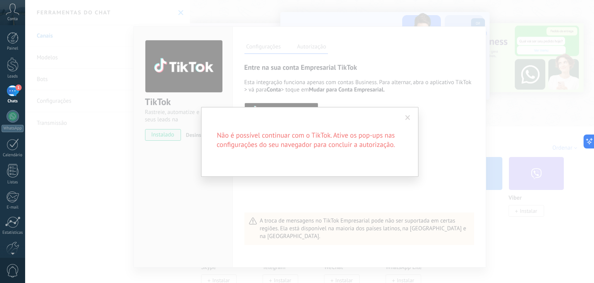
click at [409, 115] on span at bounding box center [408, 117] width 5 height 5
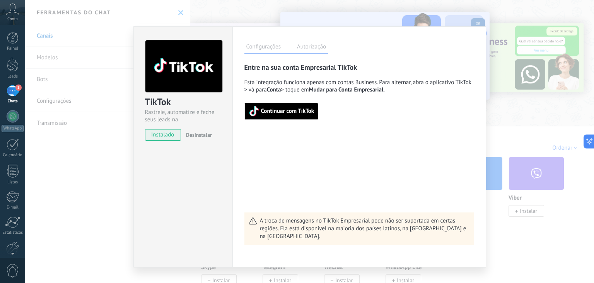
click at [480, 109] on div "Configurações Autorização Esta aba registra os usuários que permitiram acesso à…" at bounding box center [360, 146] width 254 height 241
click at [499, 103] on div "TikTok Rastreie, automatize e feche seus leads na Kommo instalado Desinstalar C…" at bounding box center [309, 141] width 569 height 283
